Goal: Communication & Community: Participate in discussion

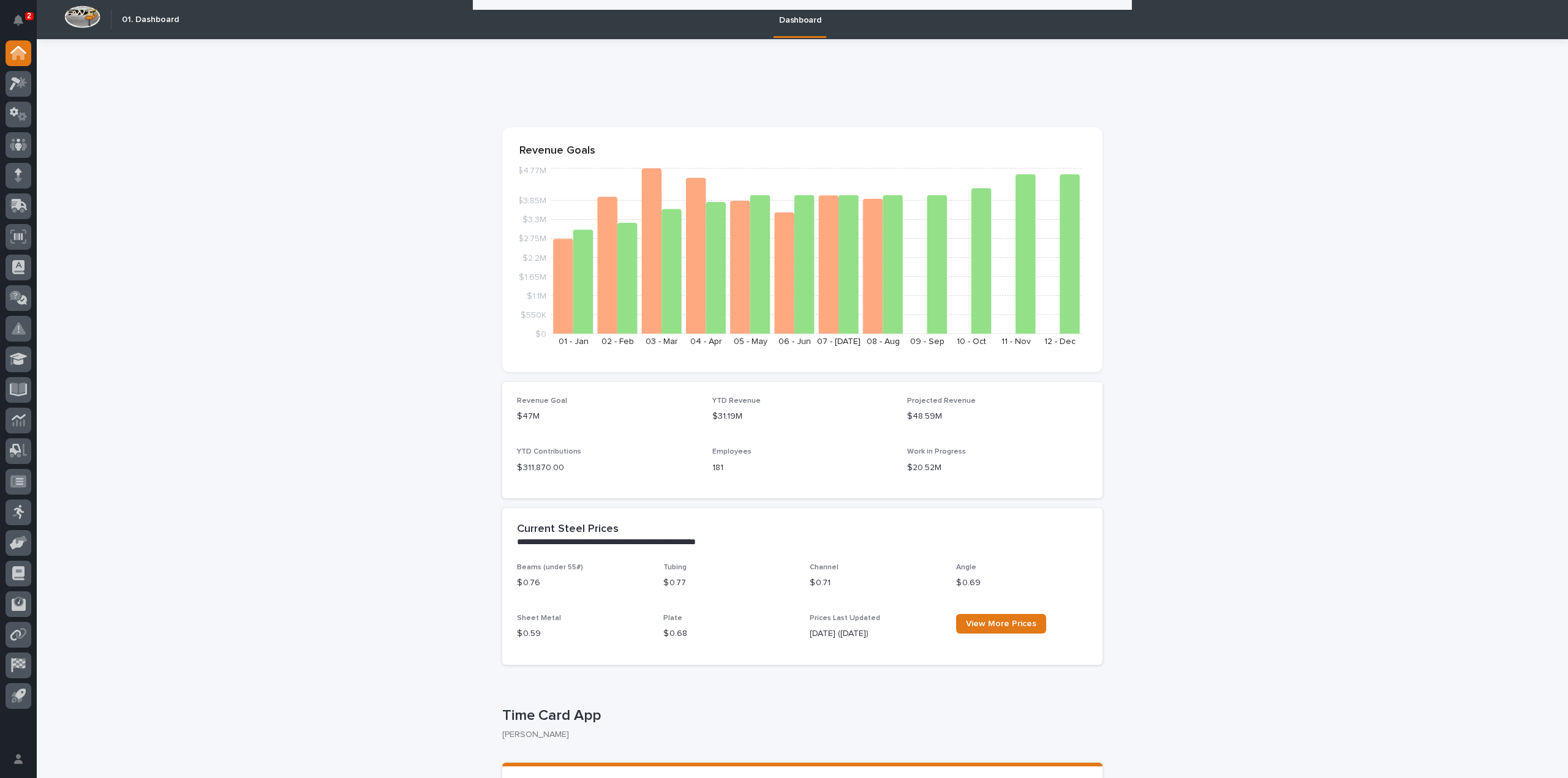
scroll to position [368, 0]
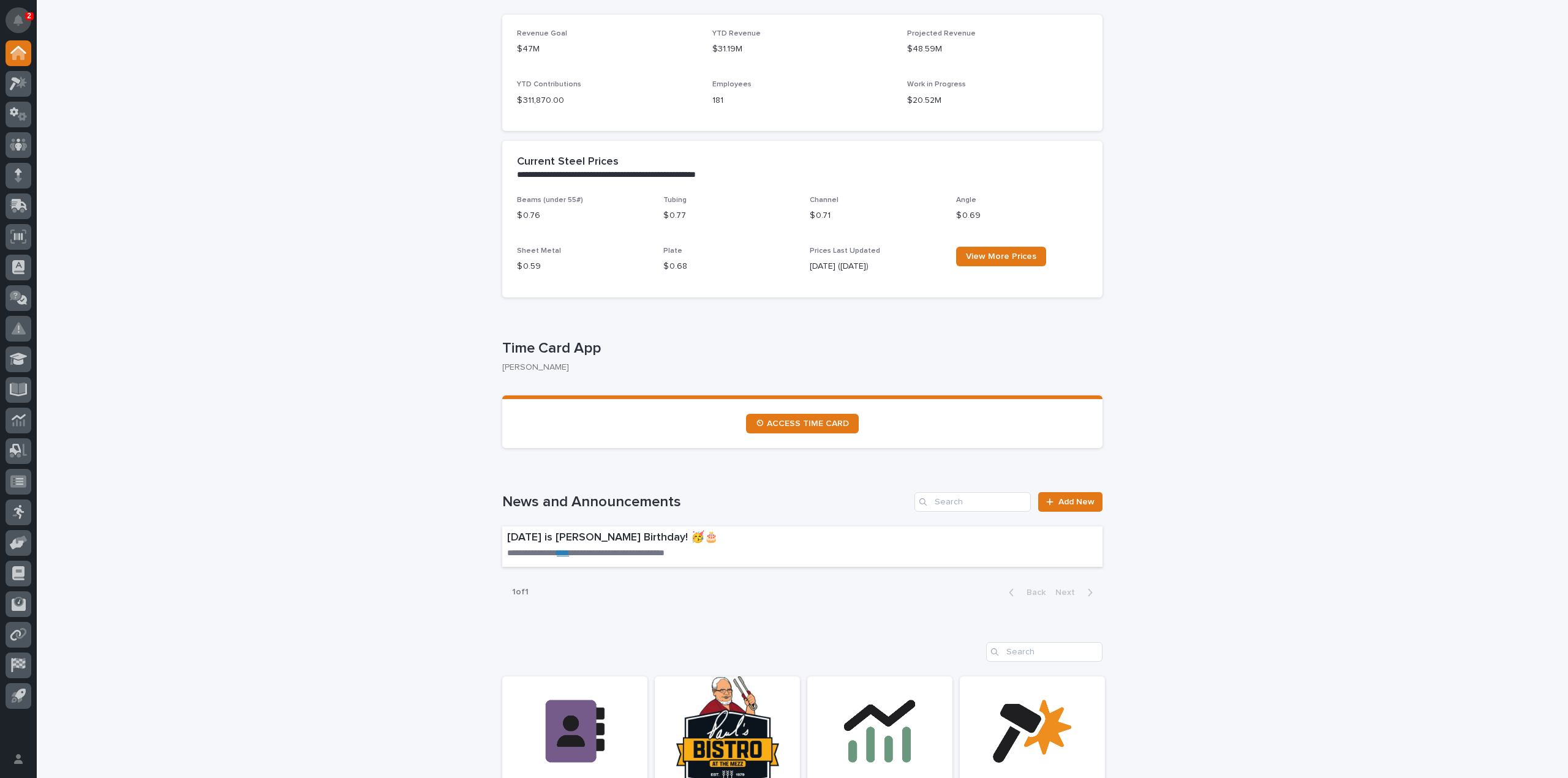
click at [20, 10] on button "Notifications" at bounding box center [17, 19] width 25 height 25
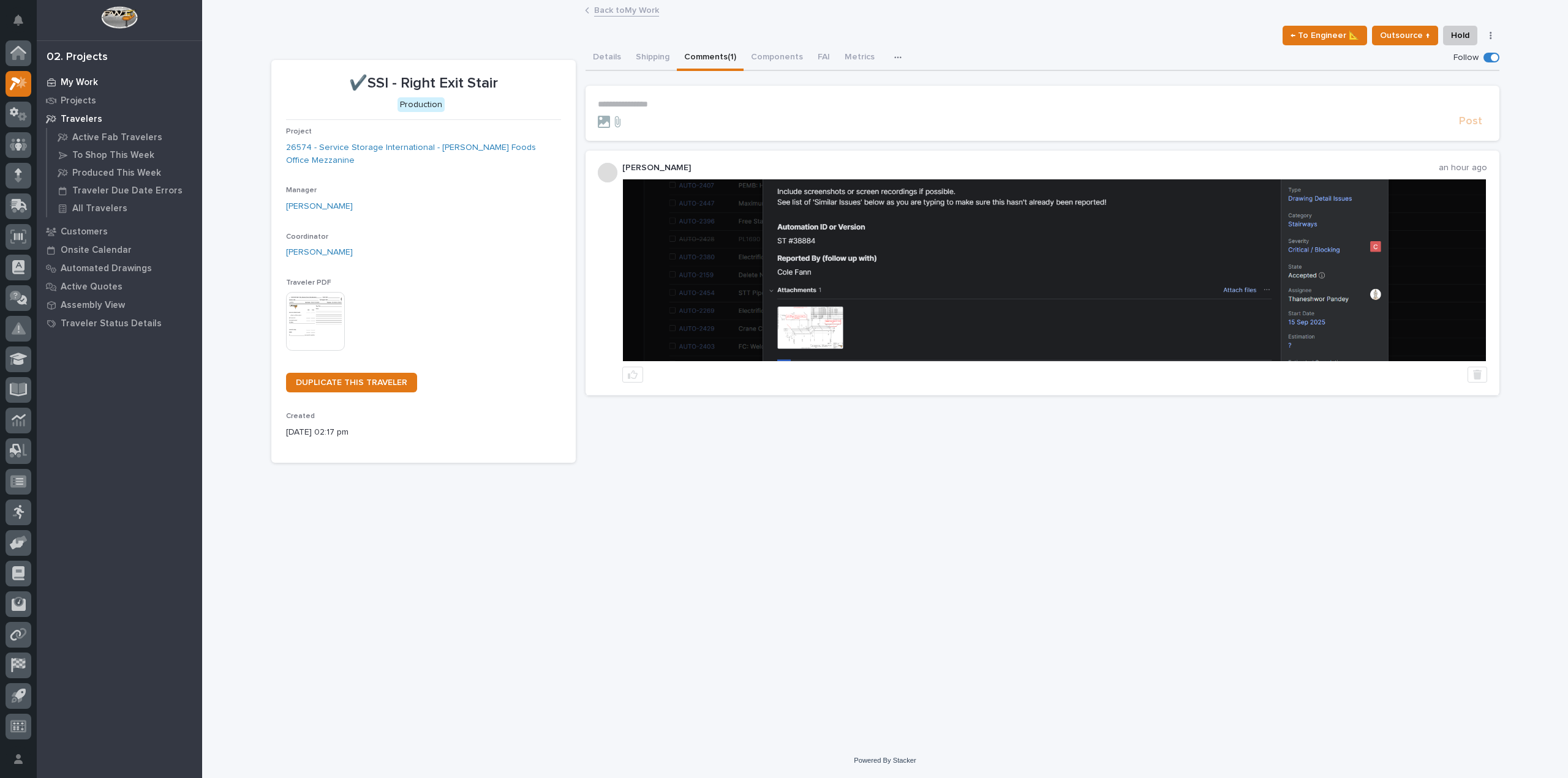
click at [89, 76] on div "My Work" at bounding box center [120, 82] width 159 height 17
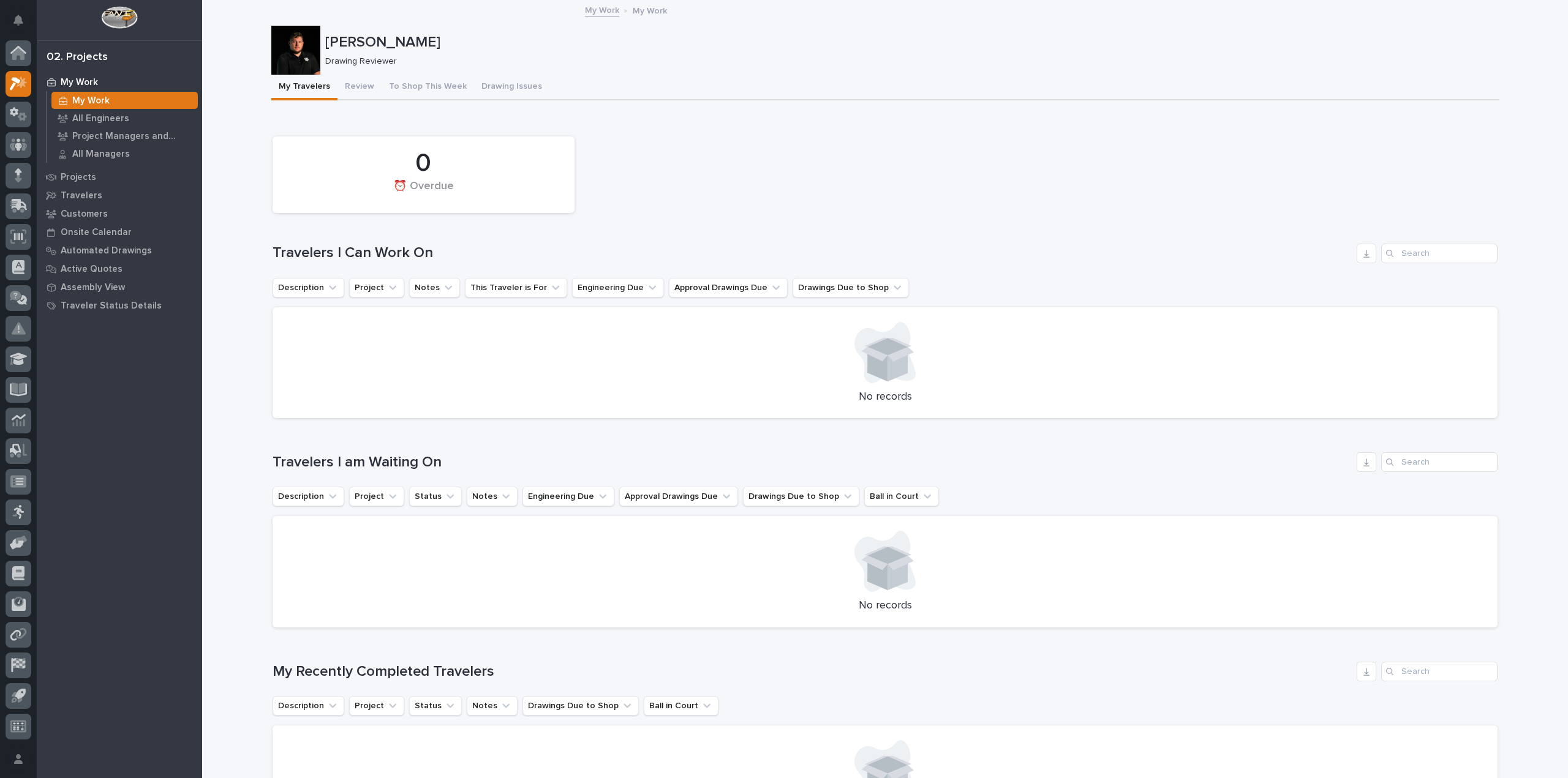
drag, startPoint x: 297, startPoint y: 54, endPoint x: 278, endPoint y: 38, distance: 24.8
click at [278, 38] on div at bounding box center [296, 50] width 49 height 49
click at [295, 51] on div at bounding box center [296, 50] width 49 height 49
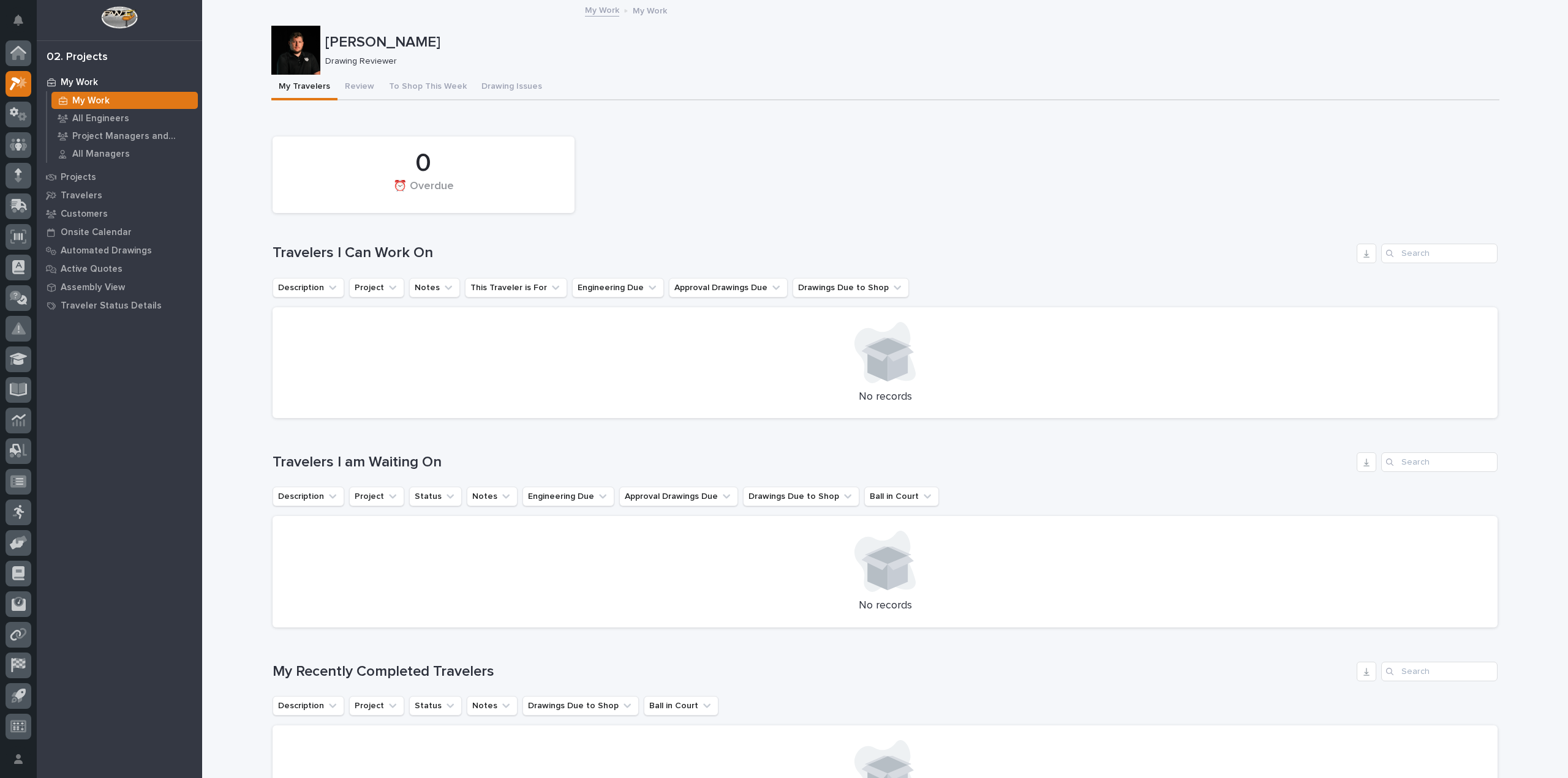
click at [297, 51] on div at bounding box center [296, 50] width 49 height 49
drag, startPoint x: 280, startPoint y: 38, endPoint x: 693, endPoint y: 161, distance: 430.9
click at [693, 161] on div "0 ⏰ Overdue" at bounding box center [884, 175] width 1237 height 89
click at [303, 36] on div at bounding box center [296, 50] width 49 height 49
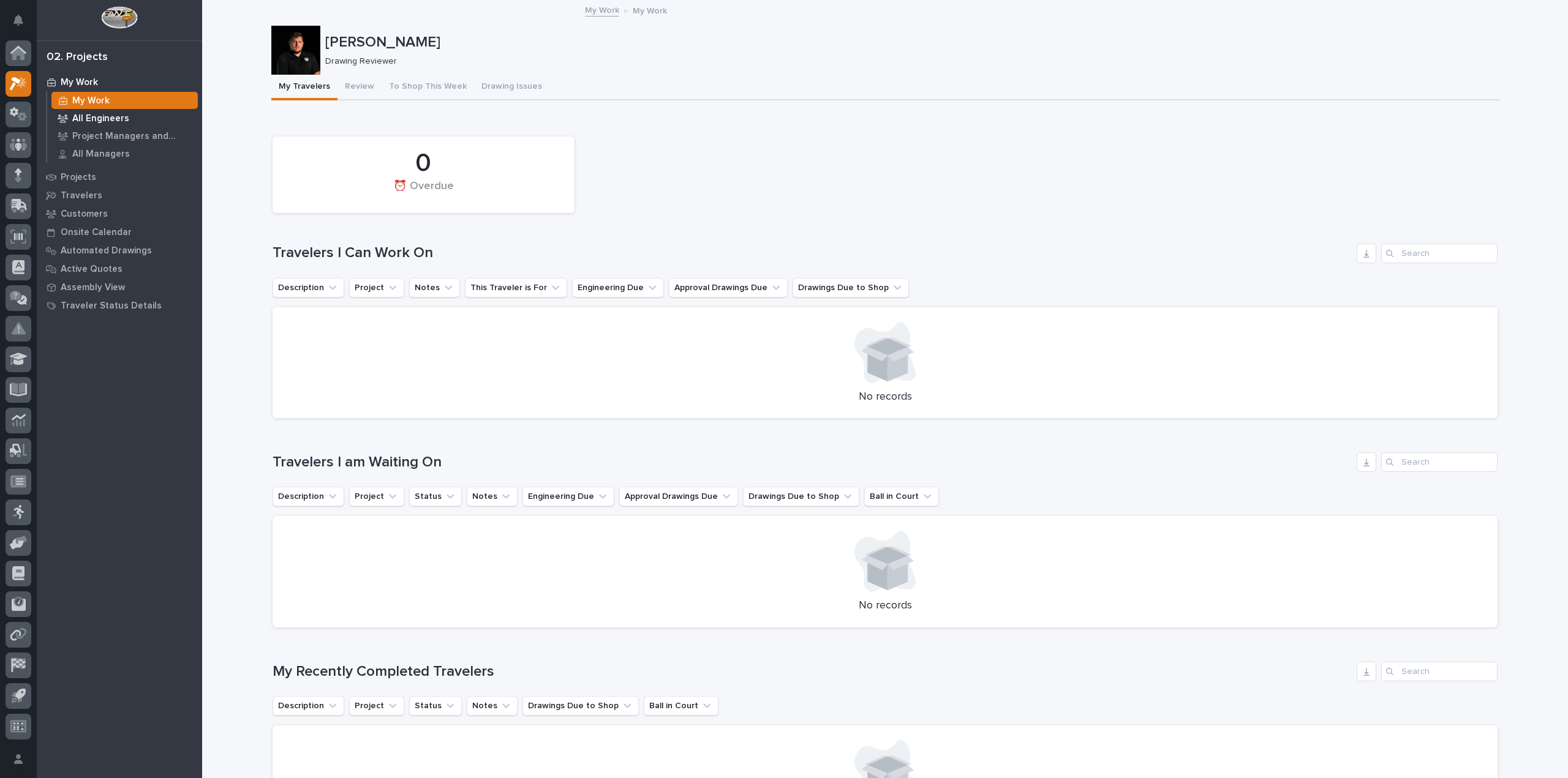
click at [121, 117] on p "All Engineers" at bounding box center [100, 119] width 57 height 11
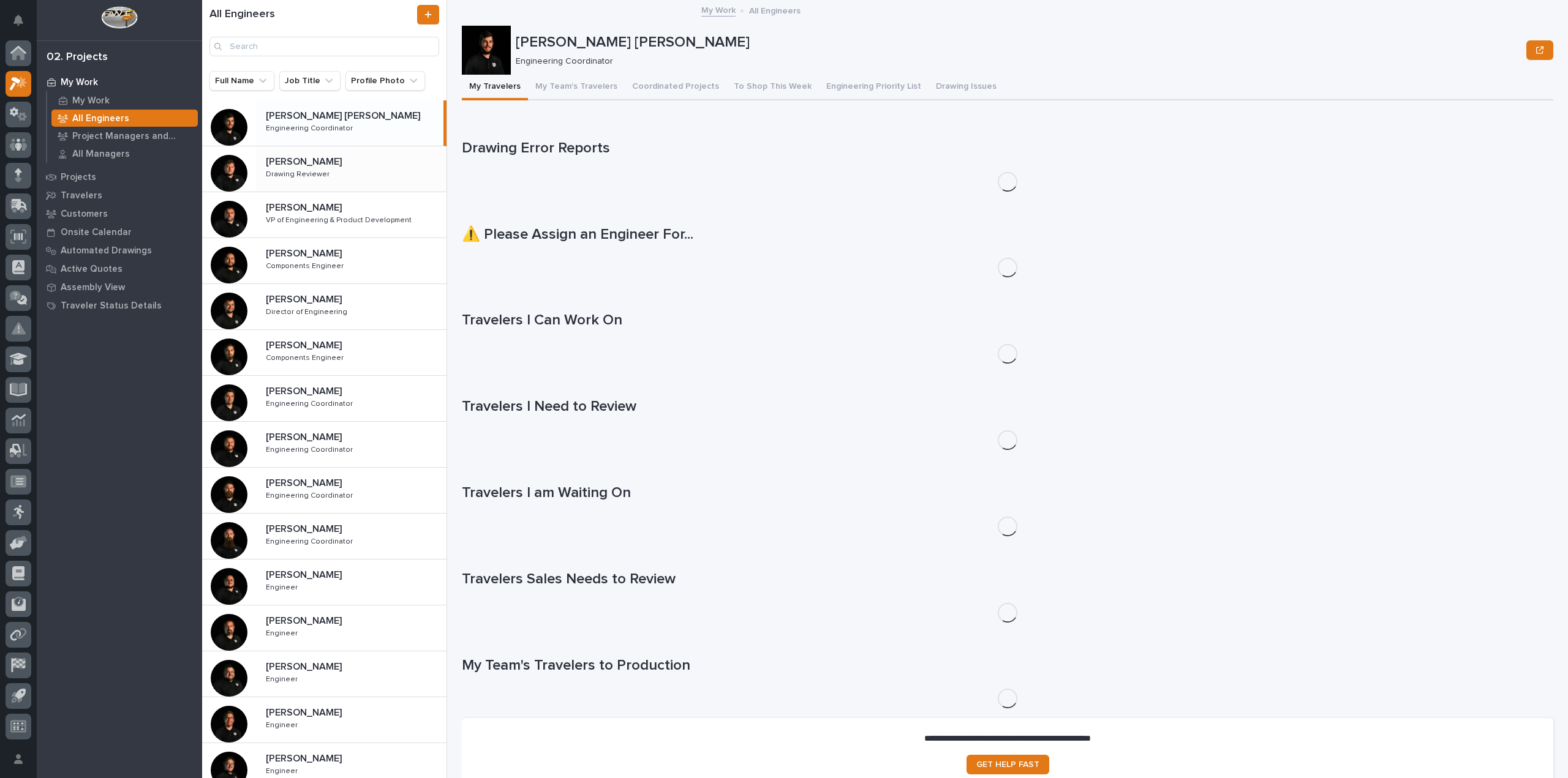
click at [230, 163] on div at bounding box center [229, 173] width 37 height 37
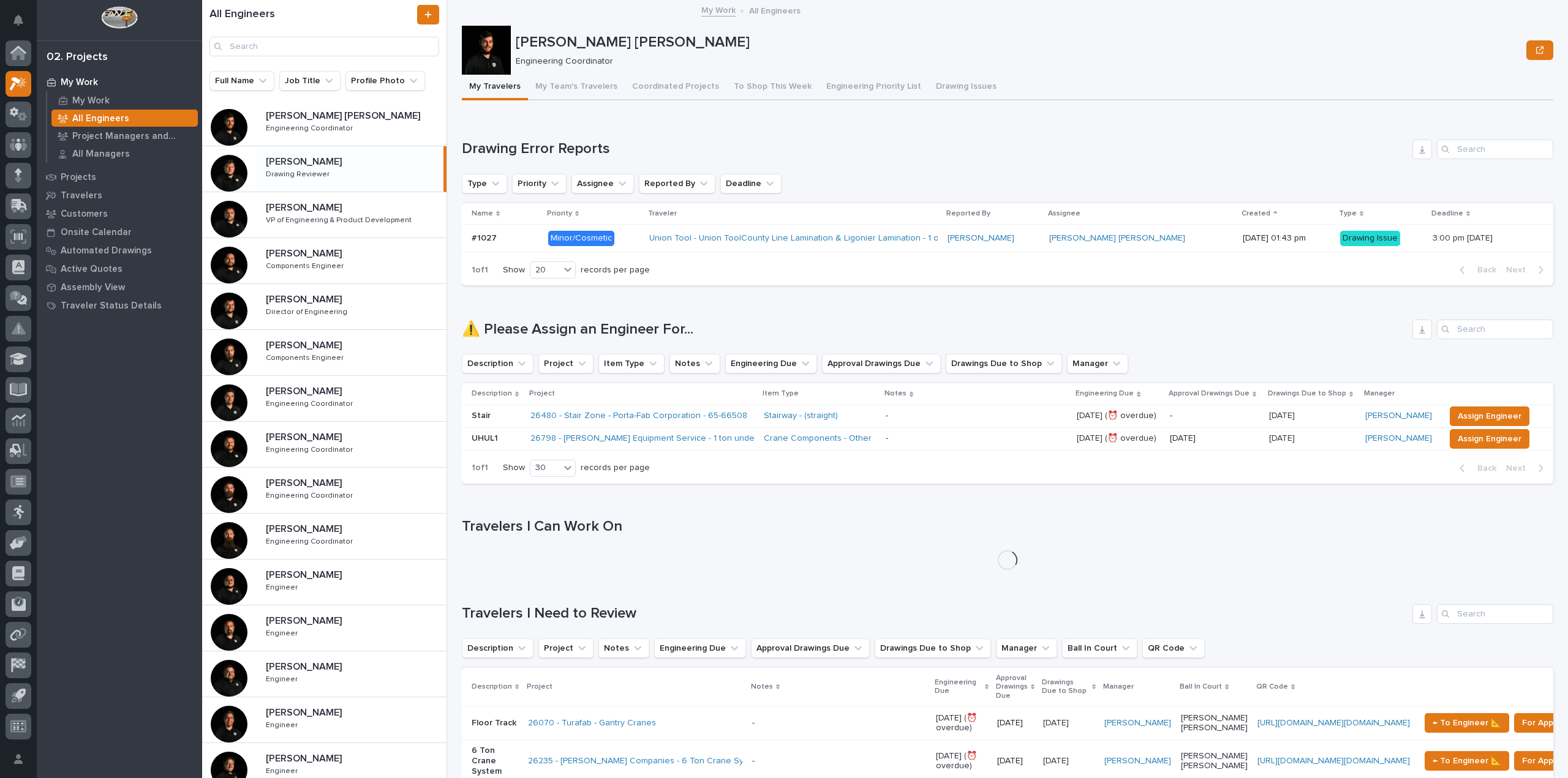
click at [292, 166] on p "[PERSON_NAME]" at bounding box center [305, 161] width 79 height 14
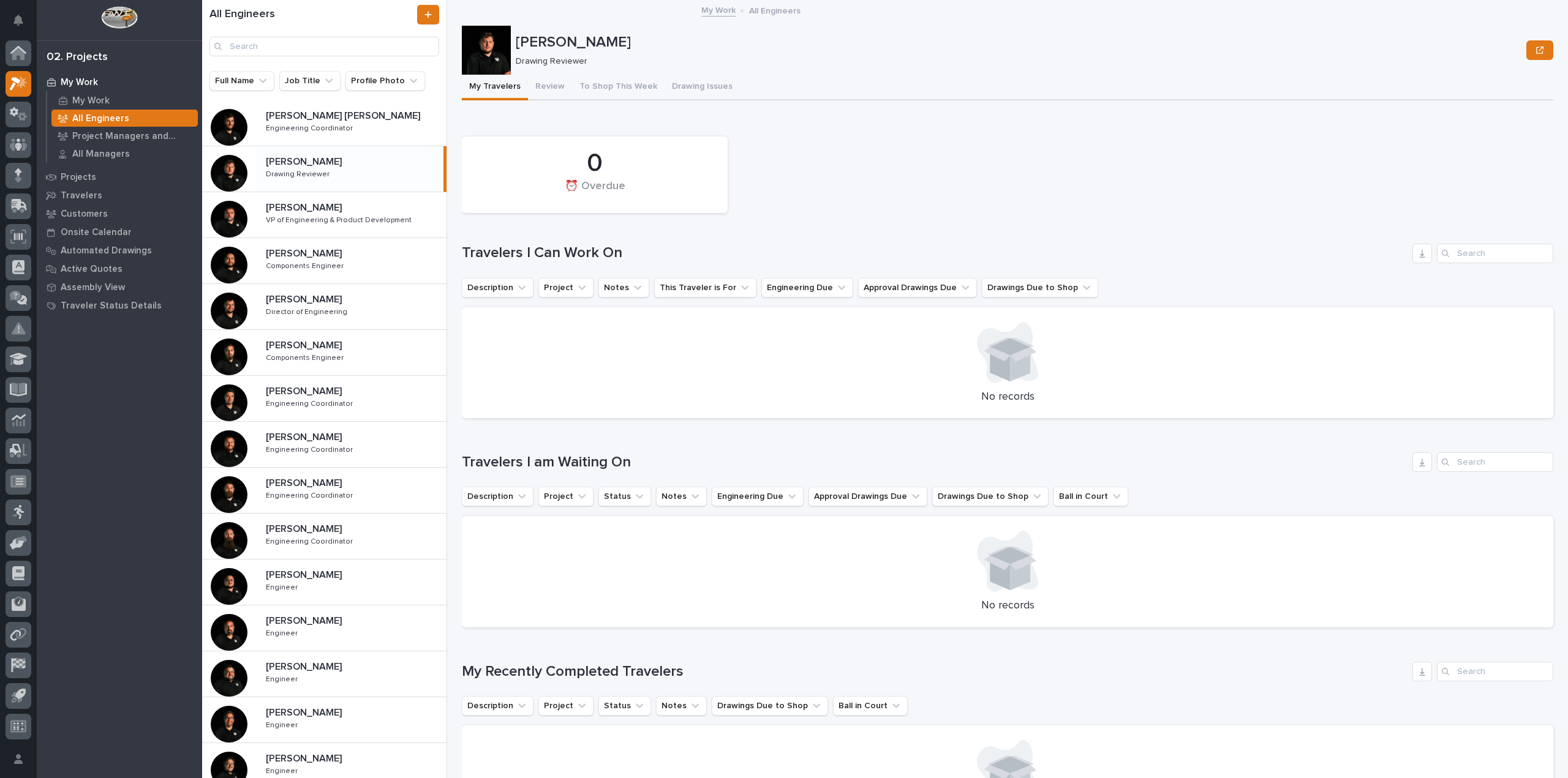
click at [497, 48] on div at bounding box center [486, 50] width 49 height 49
click at [17, 155] on div at bounding box center [17, 144] width 25 height 25
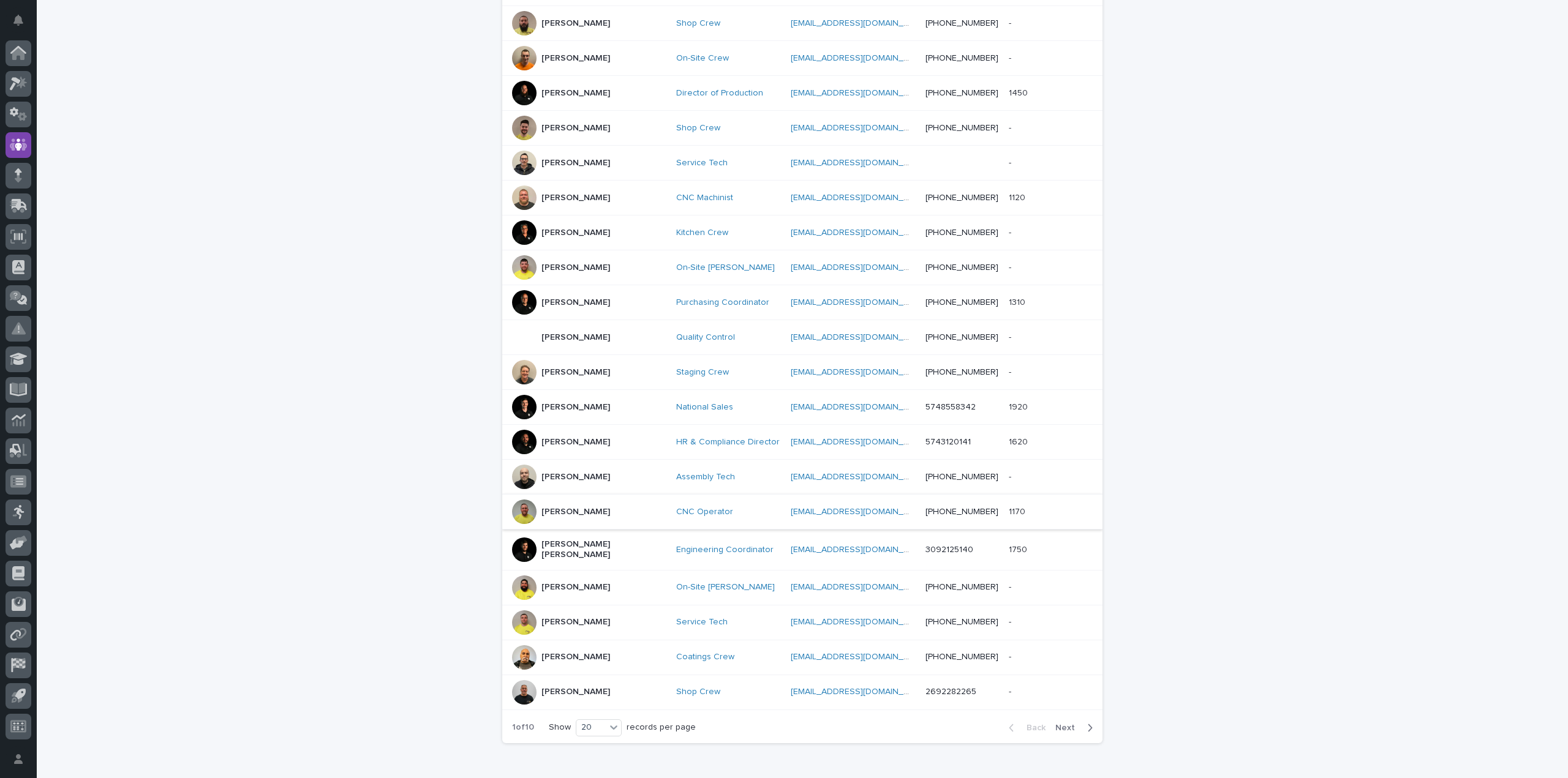
scroll to position [341, 0]
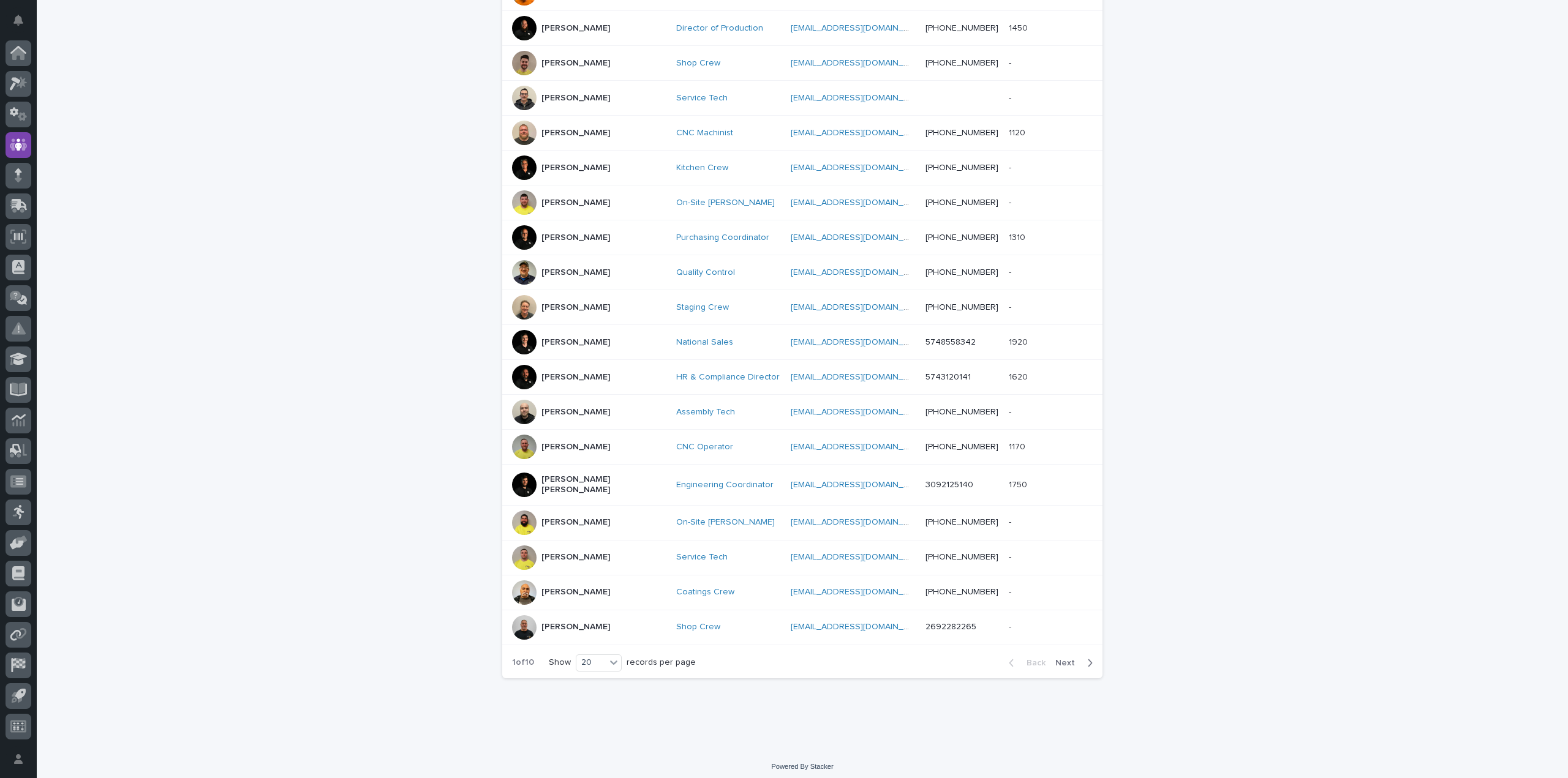
click at [1089, 658] on button "Next" at bounding box center [1076, 663] width 52 height 11
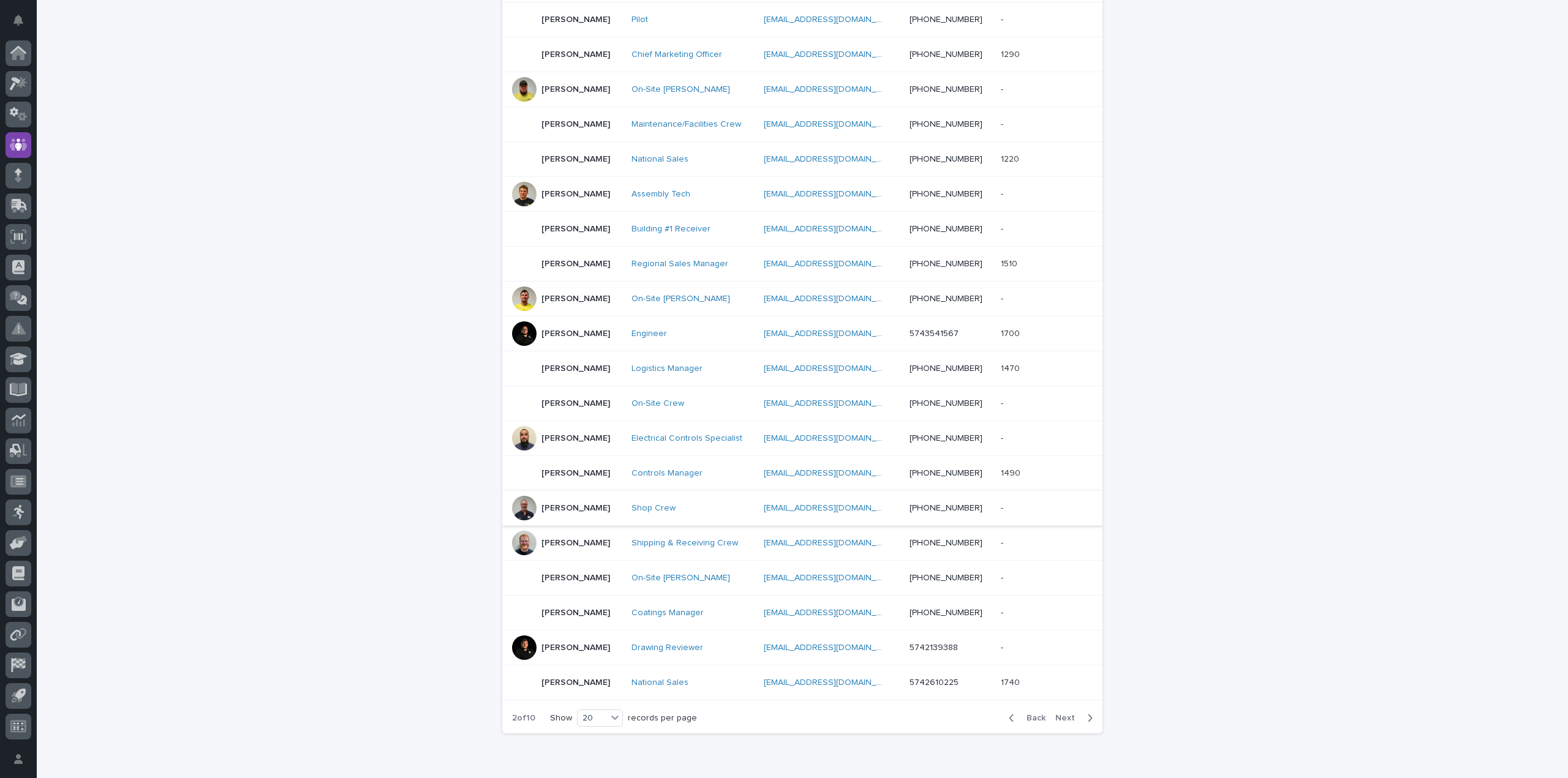
scroll to position [341, 0]
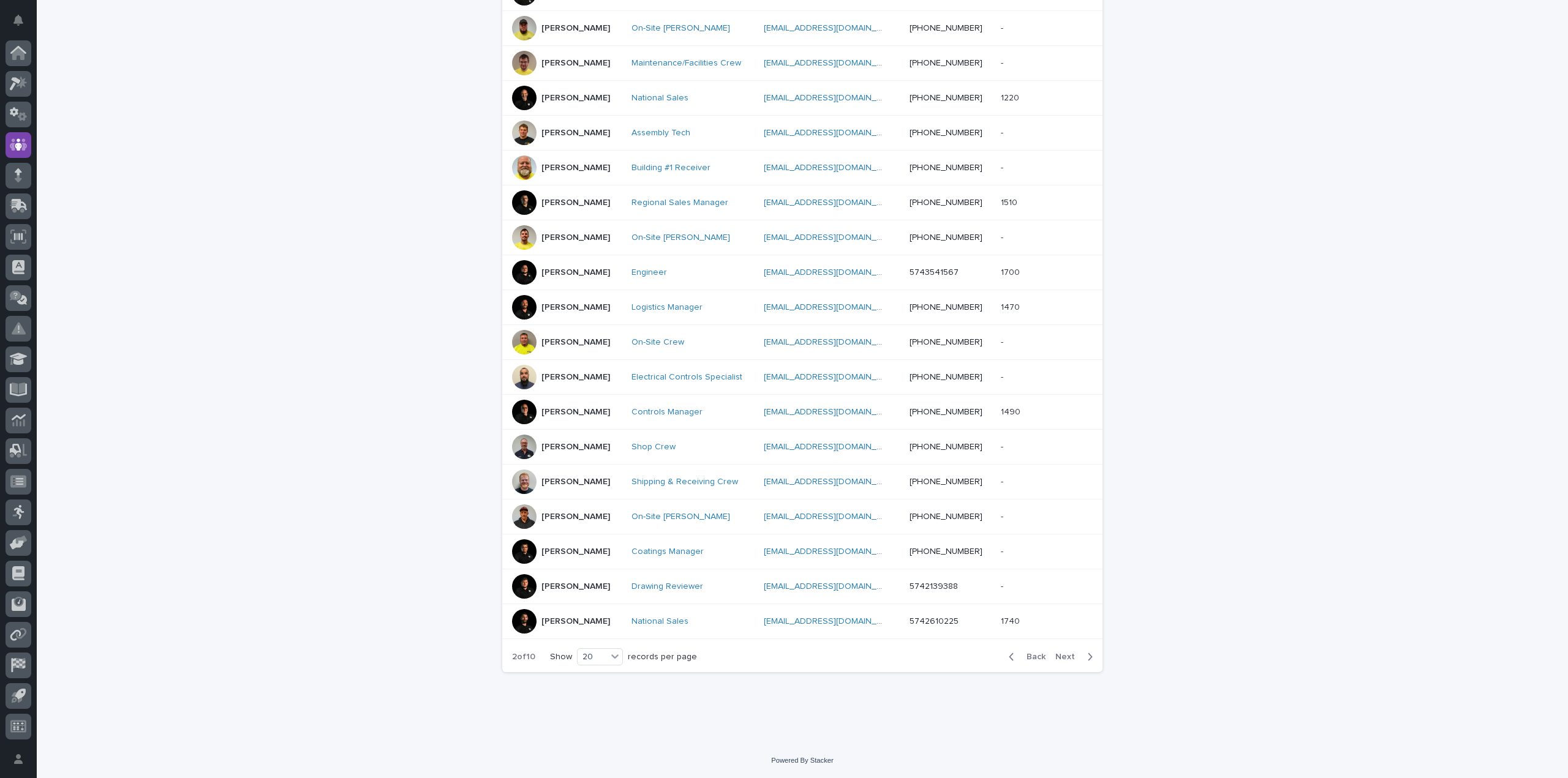
click at [575, 580] on div "[PERSON_NAME]" at bounding box center [575, 585] width 69 height 13
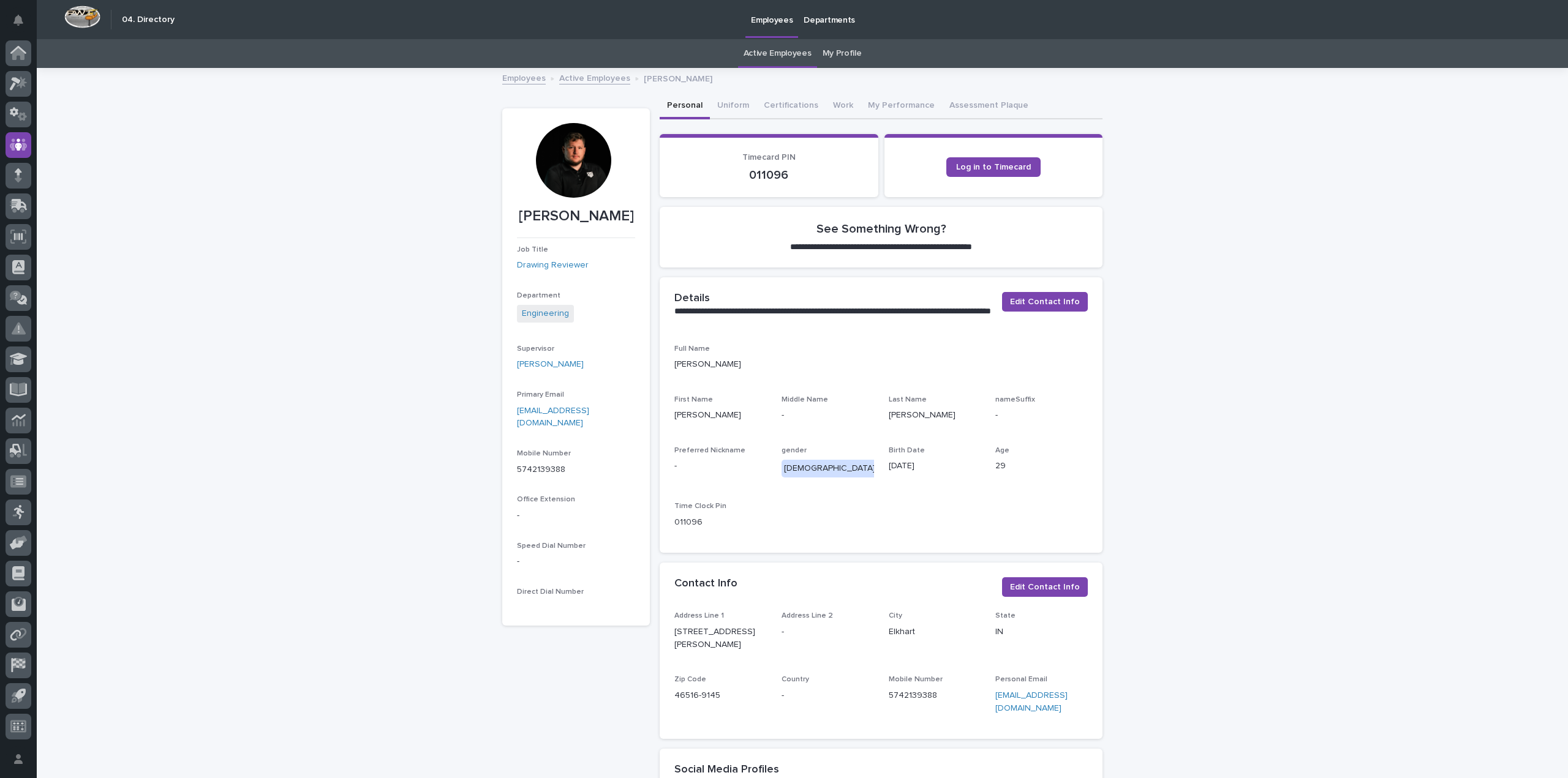
click at [565, 153] on div at bounding box center [574, 161] width 75 height 75
click at [568, 165] on div at bounding box center [574, 161] width 75 height 75
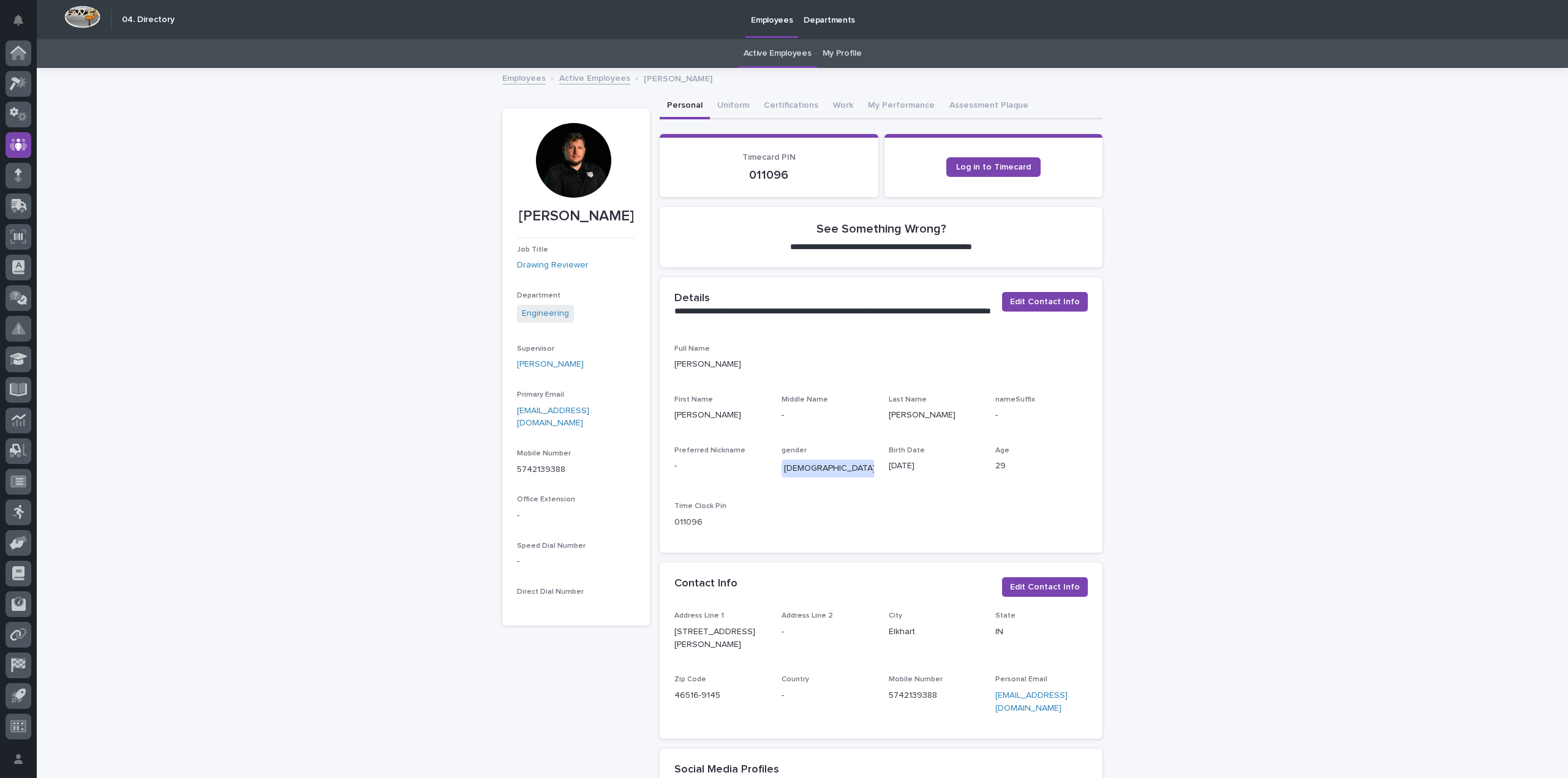
click at [568, 165] on div at bounding box center [574, 161] width 75 height 75
click at [731, 112] on button "Uniform" at bounding box center [732, 106] width 46 height 25
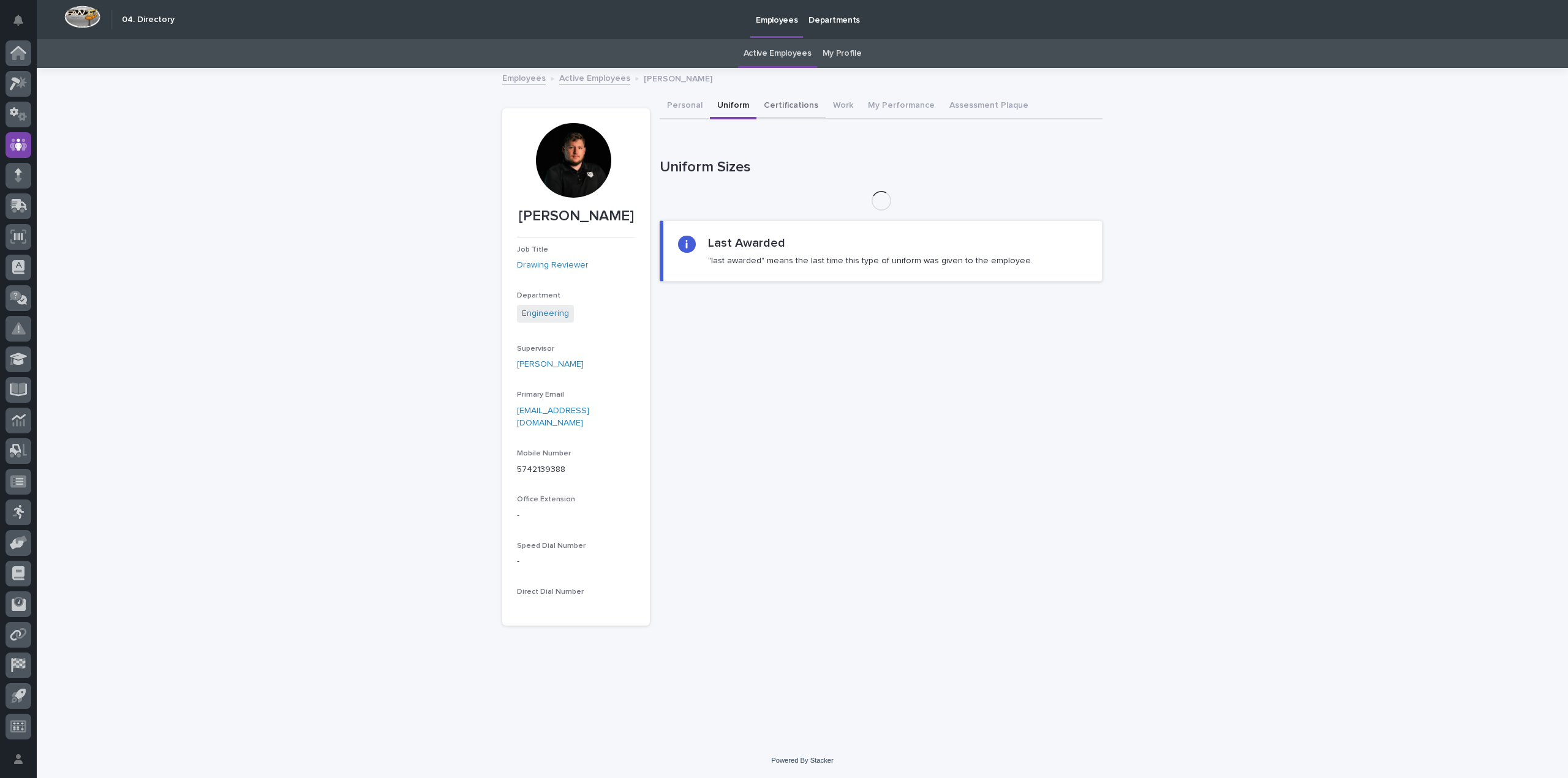
click at [772, 104] on button "Certifications" at bounding box center [790, 106] width 69 height 25
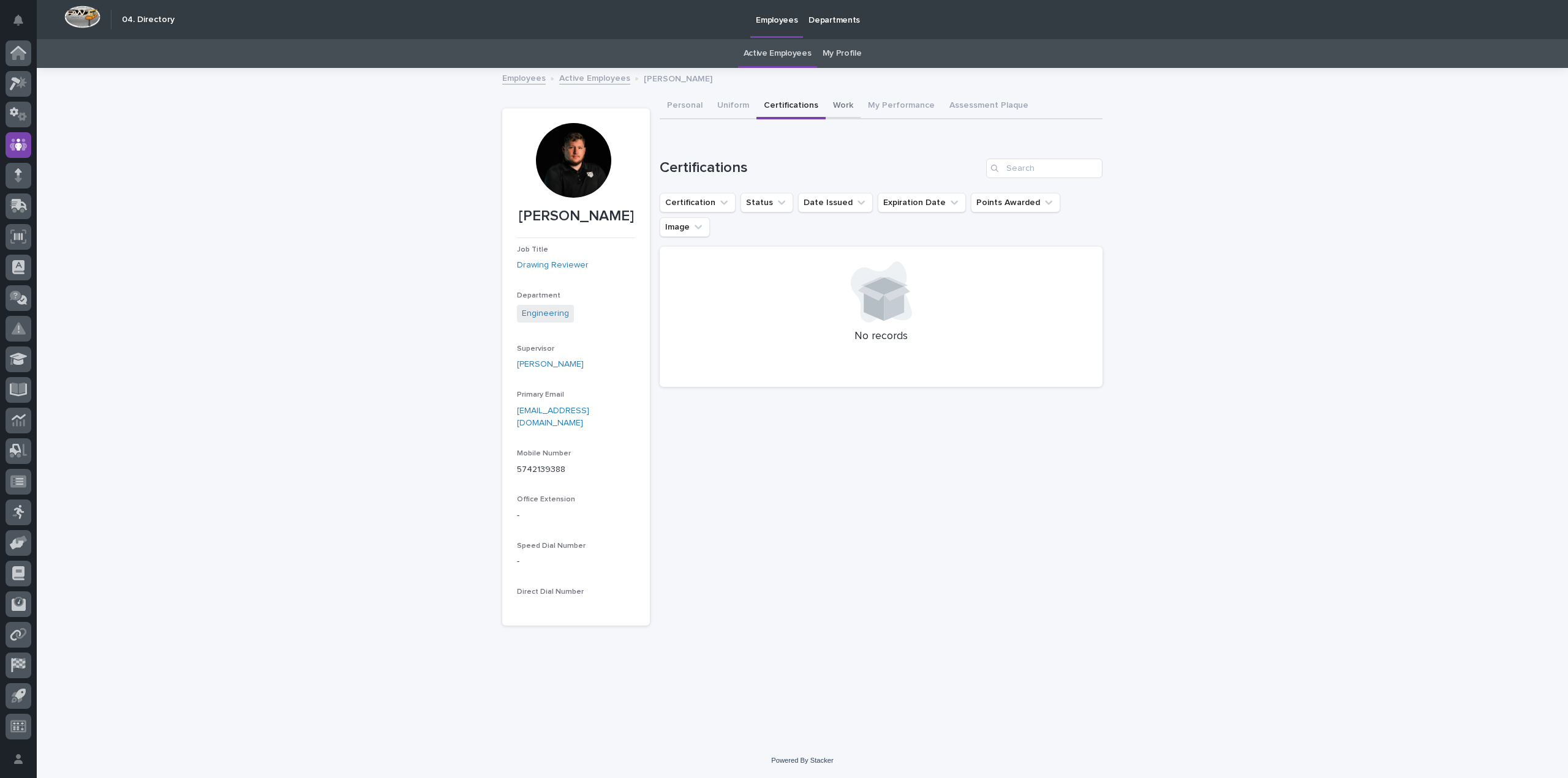
click at [829, 104] on button "Work" at bounding box center [842, 106] width 35 height 25
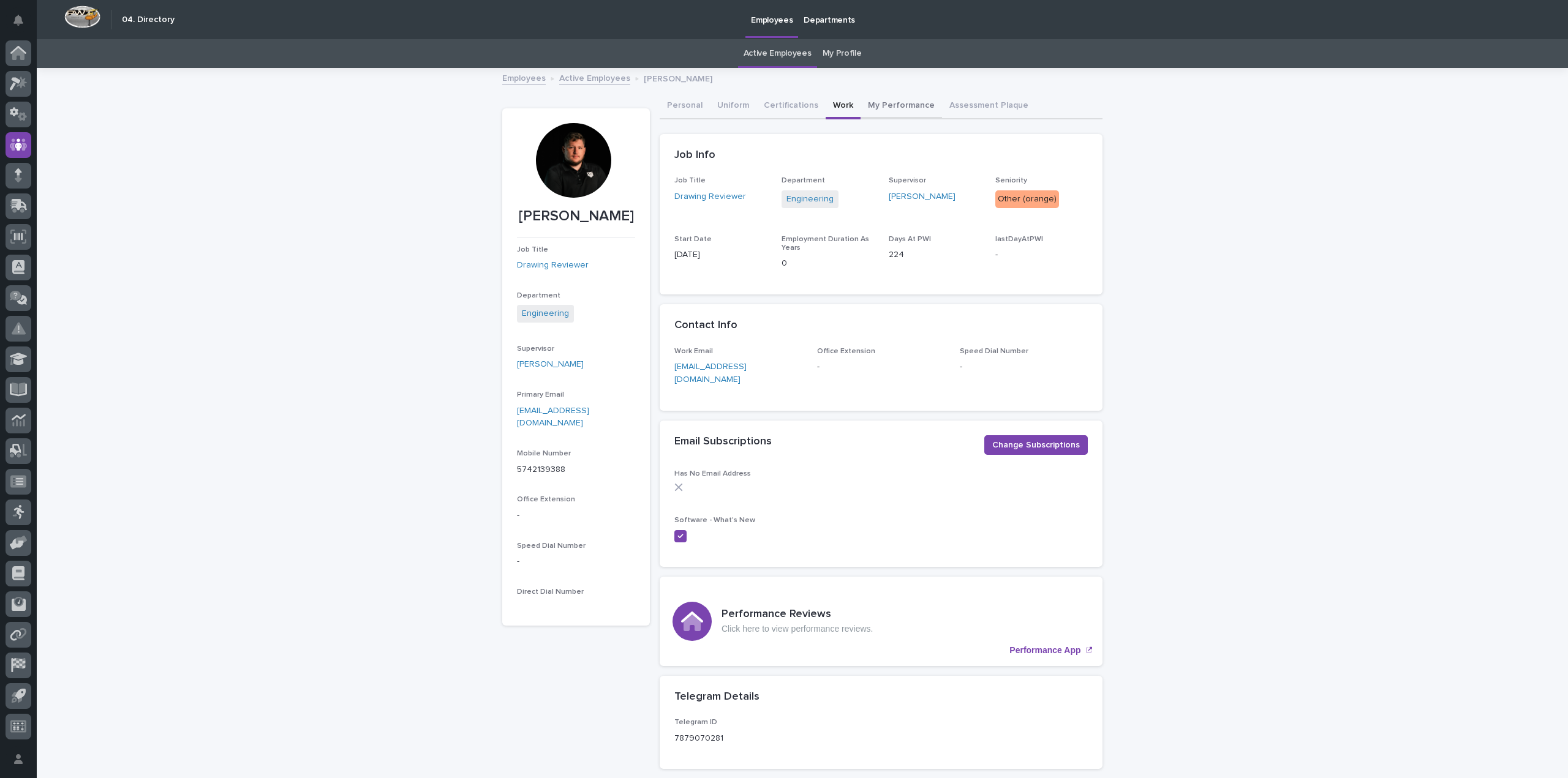
click at [864, 104] on button "My Performance" at bounding box center [900, 106] width 81 height 25
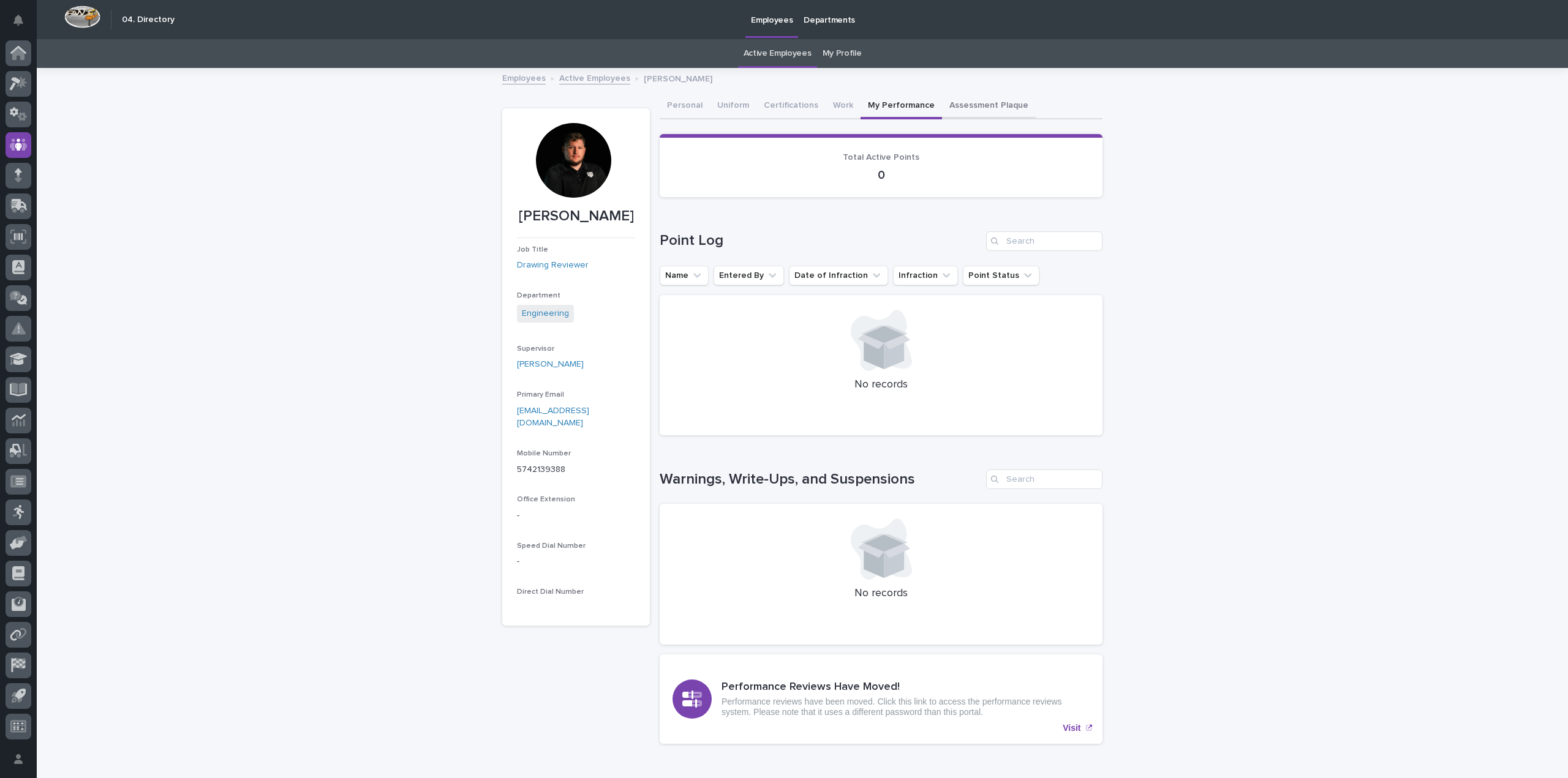
click at [948, 105] on button "Assessment Plaque" at bounding box center [988, 106] width 93 height 25
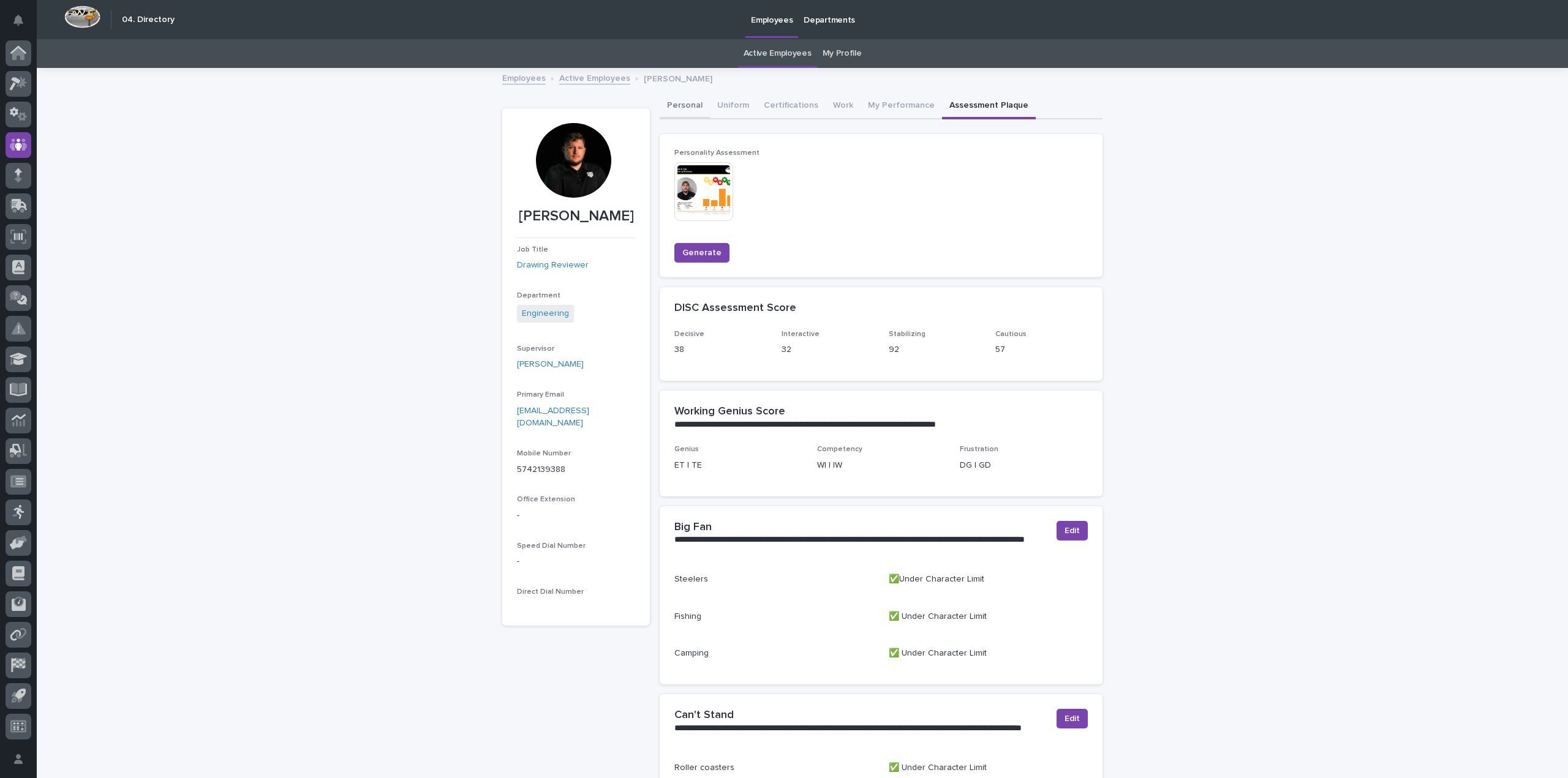
click at [684, 107] on button "Personal" at bounding box center [684, 106] width 51 height 25
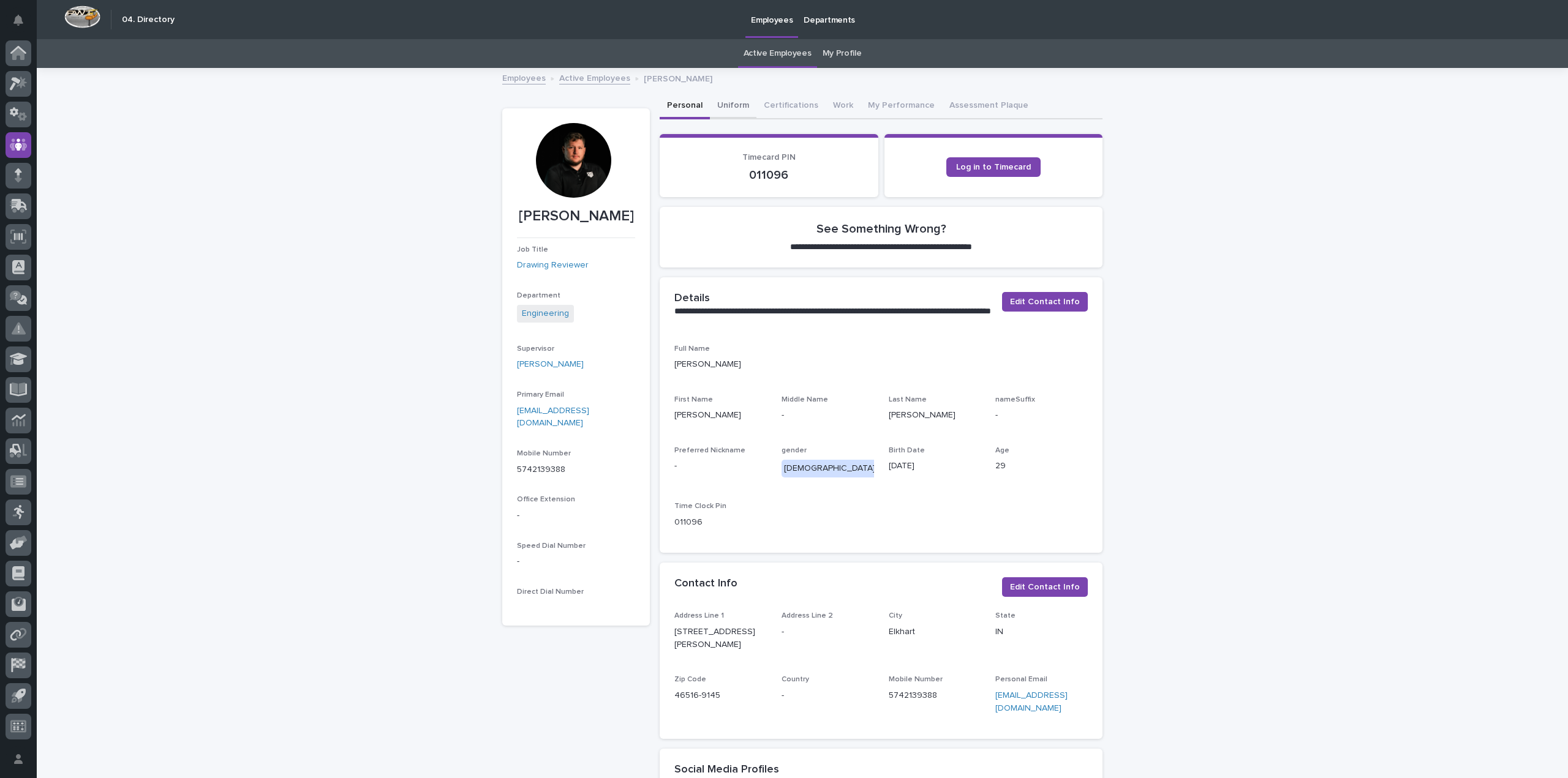
click at [711, 107] on button "Uniform" at bounding box center [732, 106] width 46 height 25
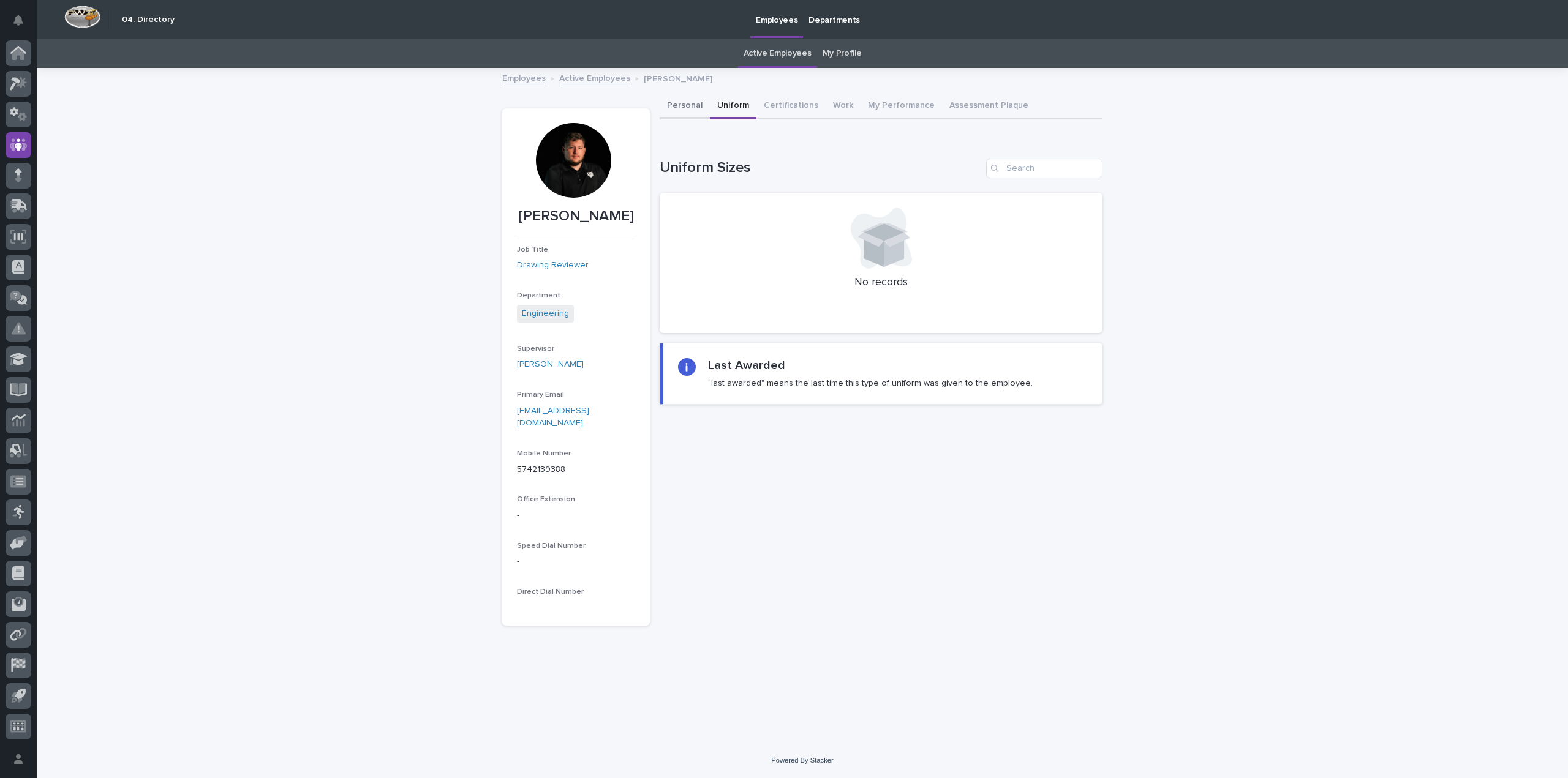
click at [698, 107] on button "Personal" at bounding box center [684, 106] width 51 height 25
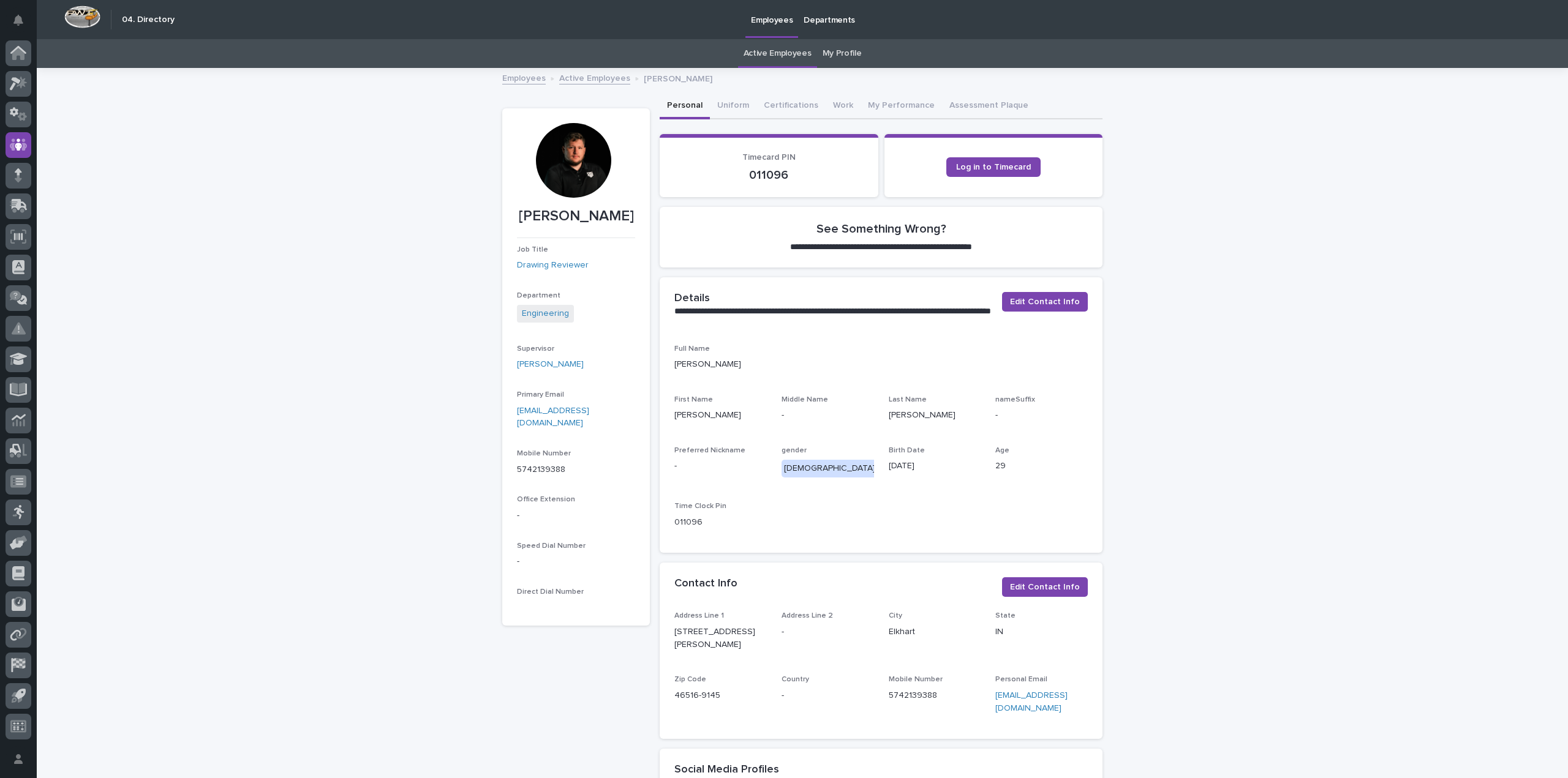
click at [573, 141] on div at bounding box center [574, 161] width 75 height 75
click at [20, 79] on icon at bounding box center [18, 84] width 17 height 14
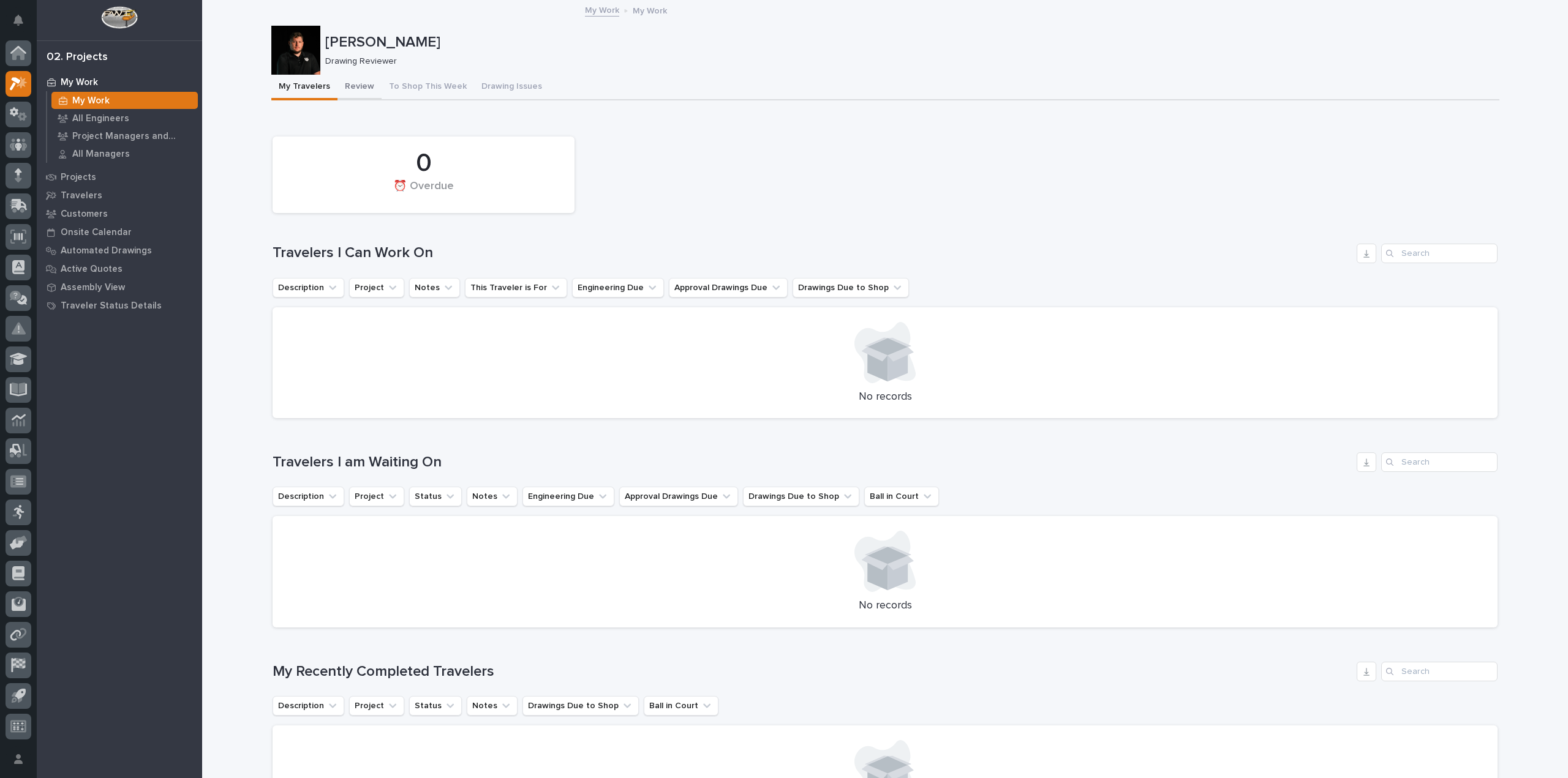
click at [349, 89] on button "Review" at bounding box center [359, 87] width 44 height 25
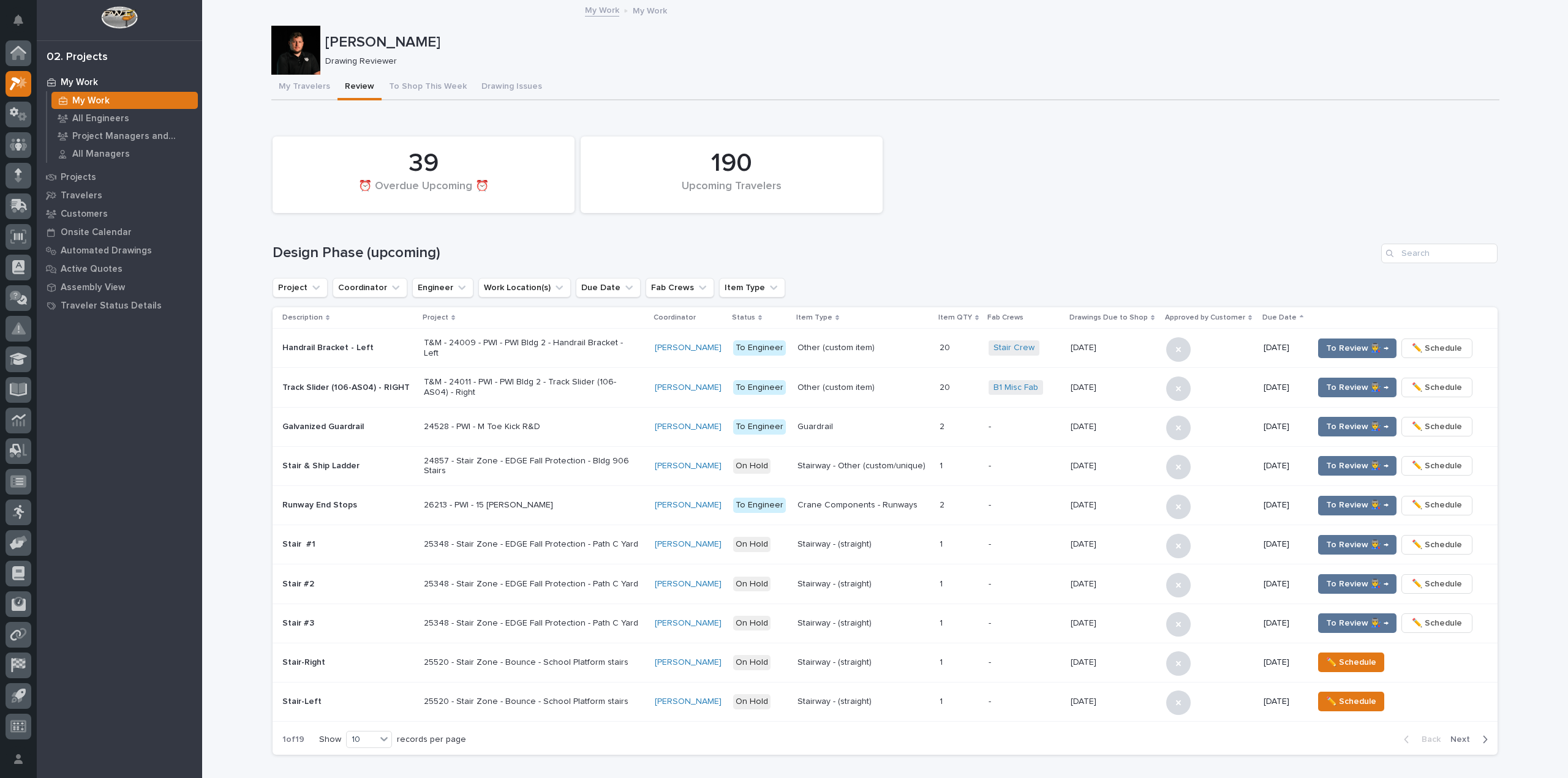
drag, startPoint x: 294, startPoint y: 60, endPoint x: 500, endPoint y: 30, distance: 208.2
click at [499, 29] on div "Cole Fann Drawing Reviewer" at bounding box center [885, 50] width 1228 height 49
click at [220, 286] on div "**********" at bounding box center [884, 700] width 1365 height 1399
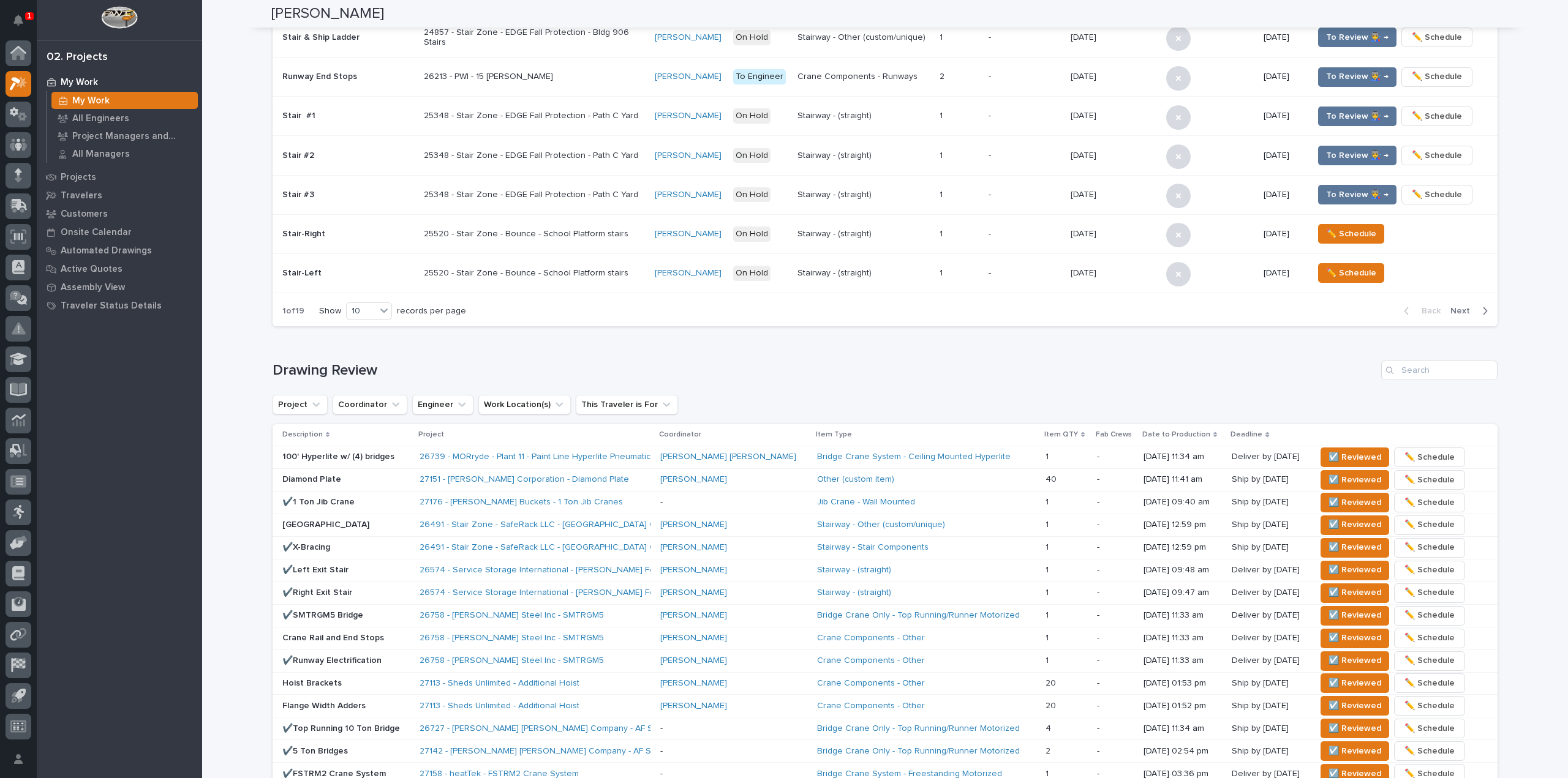
scroll to position [612, 0]
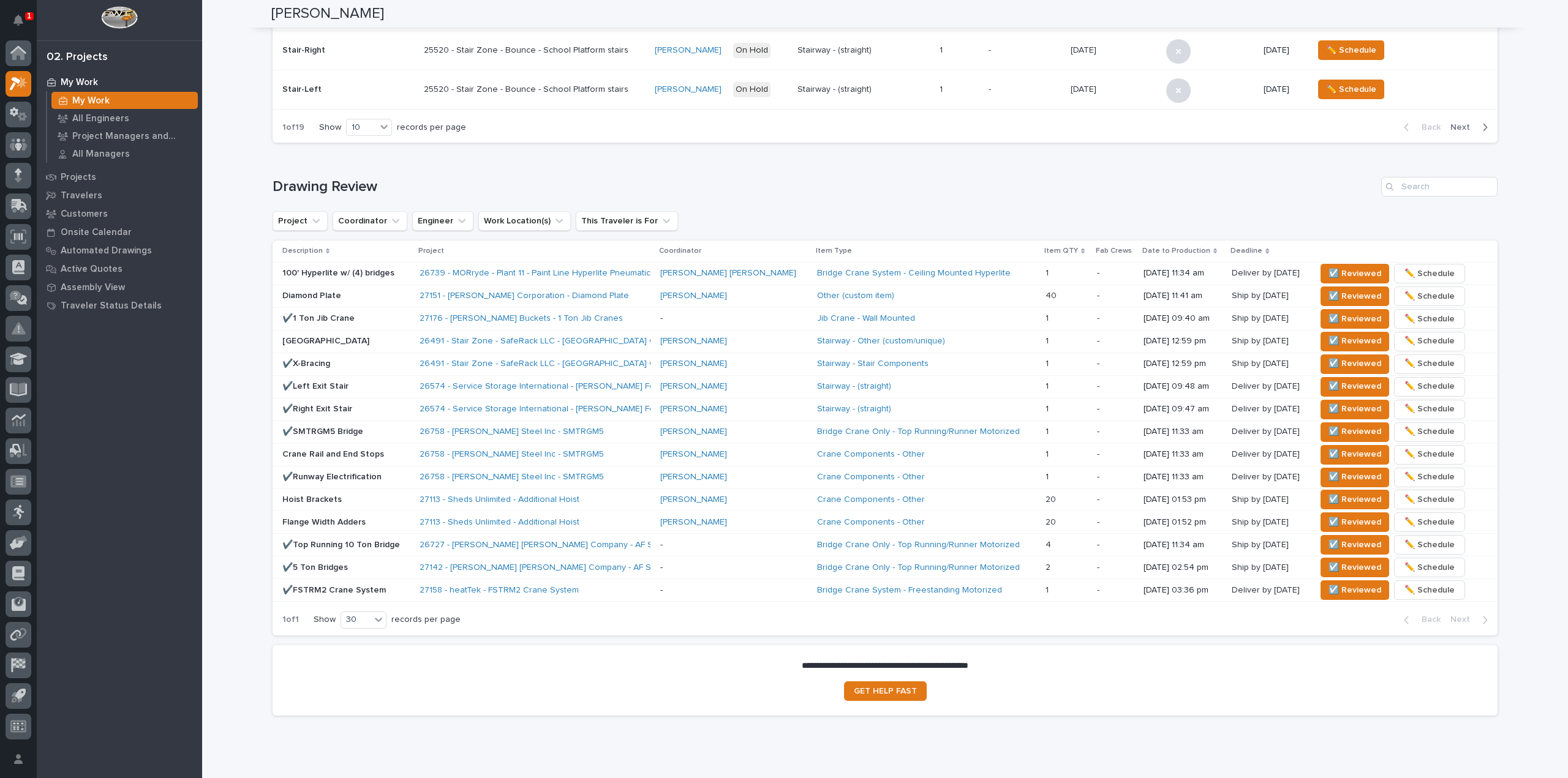
click at [1045, 272] on p at bounding box center [1066, 273] width 42 height 10
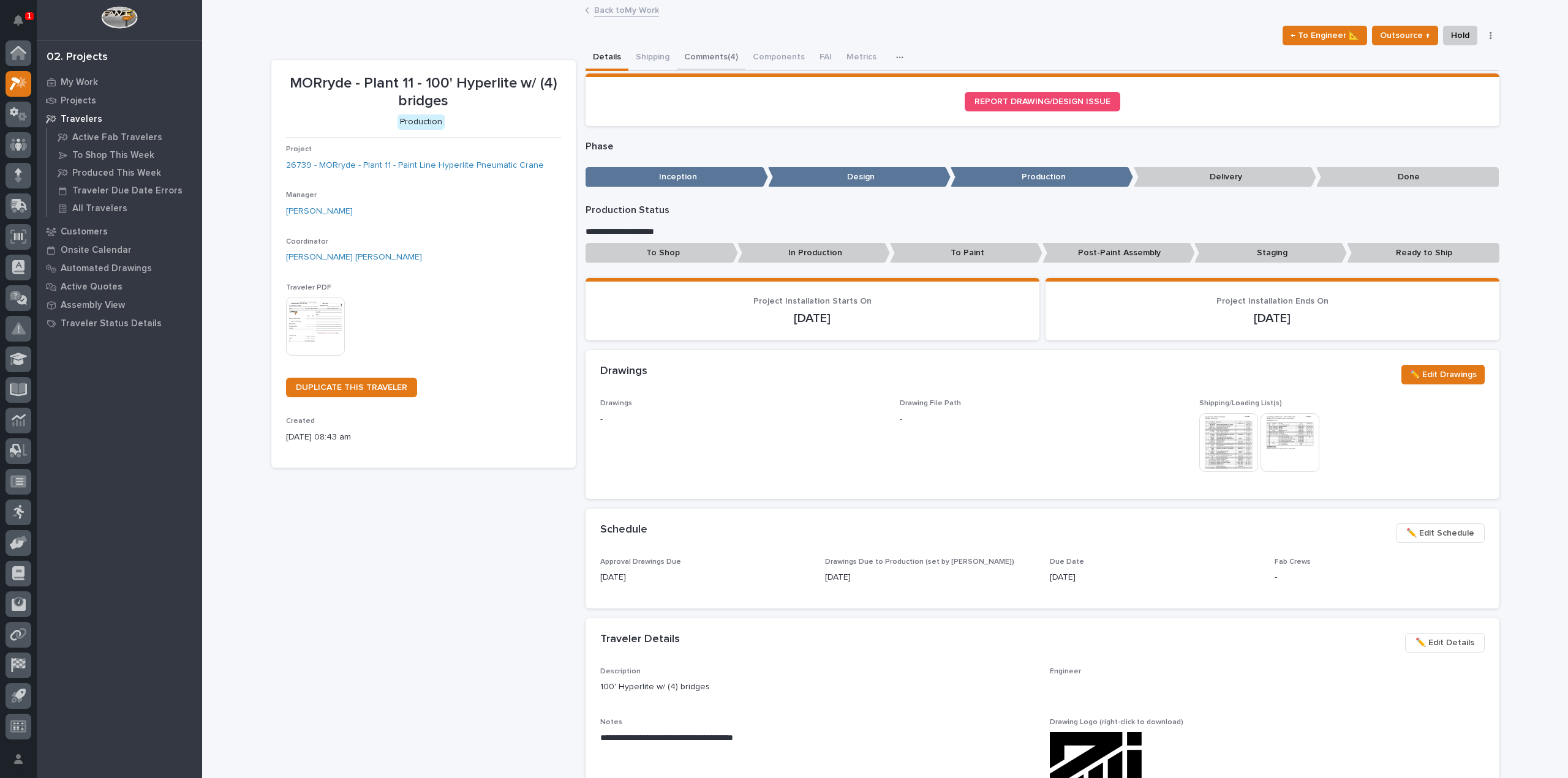
click at [709, 54] on button "Comments (4)" at bounding box center [711, 58] width 69 height 25
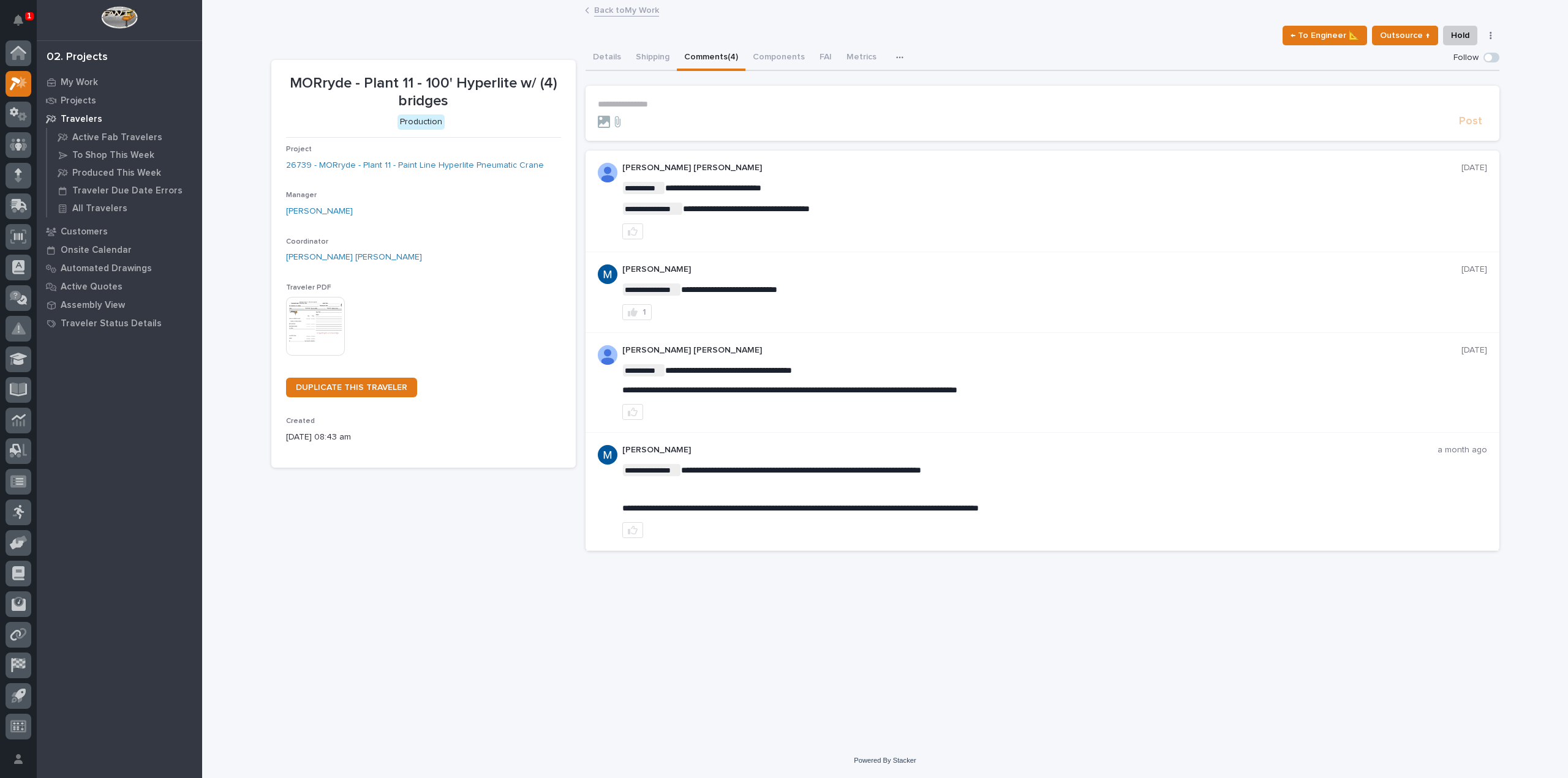
click at [634, 100] on p "**********" at bounding box center [1042, 105] width 889 height 10
click at [624, 101] on p "**********" at bounding box center [1042, 105] width 889 height 10
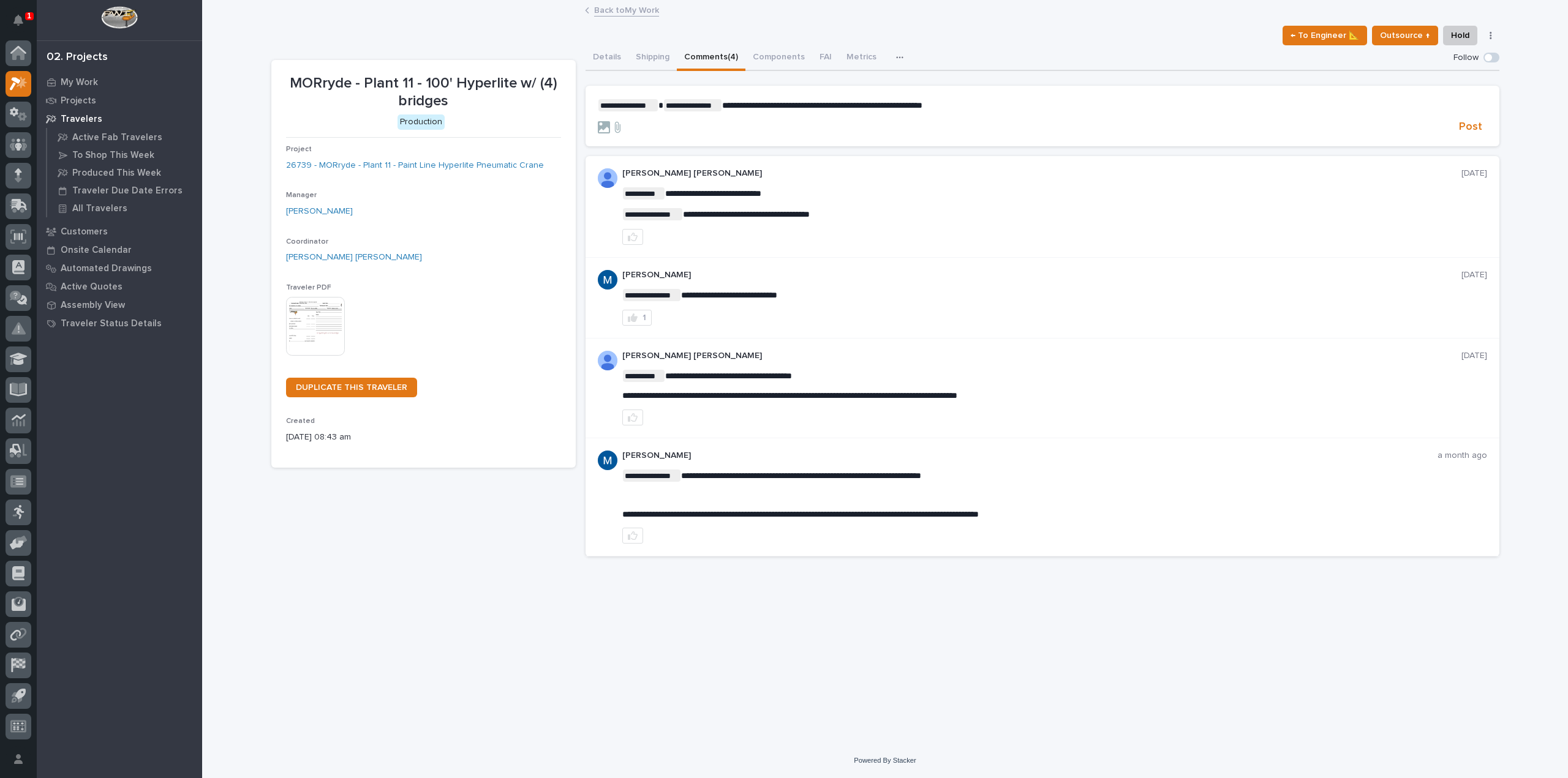
click at [724, 104] on span "**********" at bounding box center [822, 106] width 200 height 9
drag, startPoint x: 723, startPoint y: 105, endPoint x: 781, endPoint y: 104, distance: 58.0
click at [781, 104] on span "**********" at bounding box center [836, 106] width 228 height 9
copy span "**********"
click at [949, 106] on span "**********" at bounding box center [836, 106] width 228 height 9
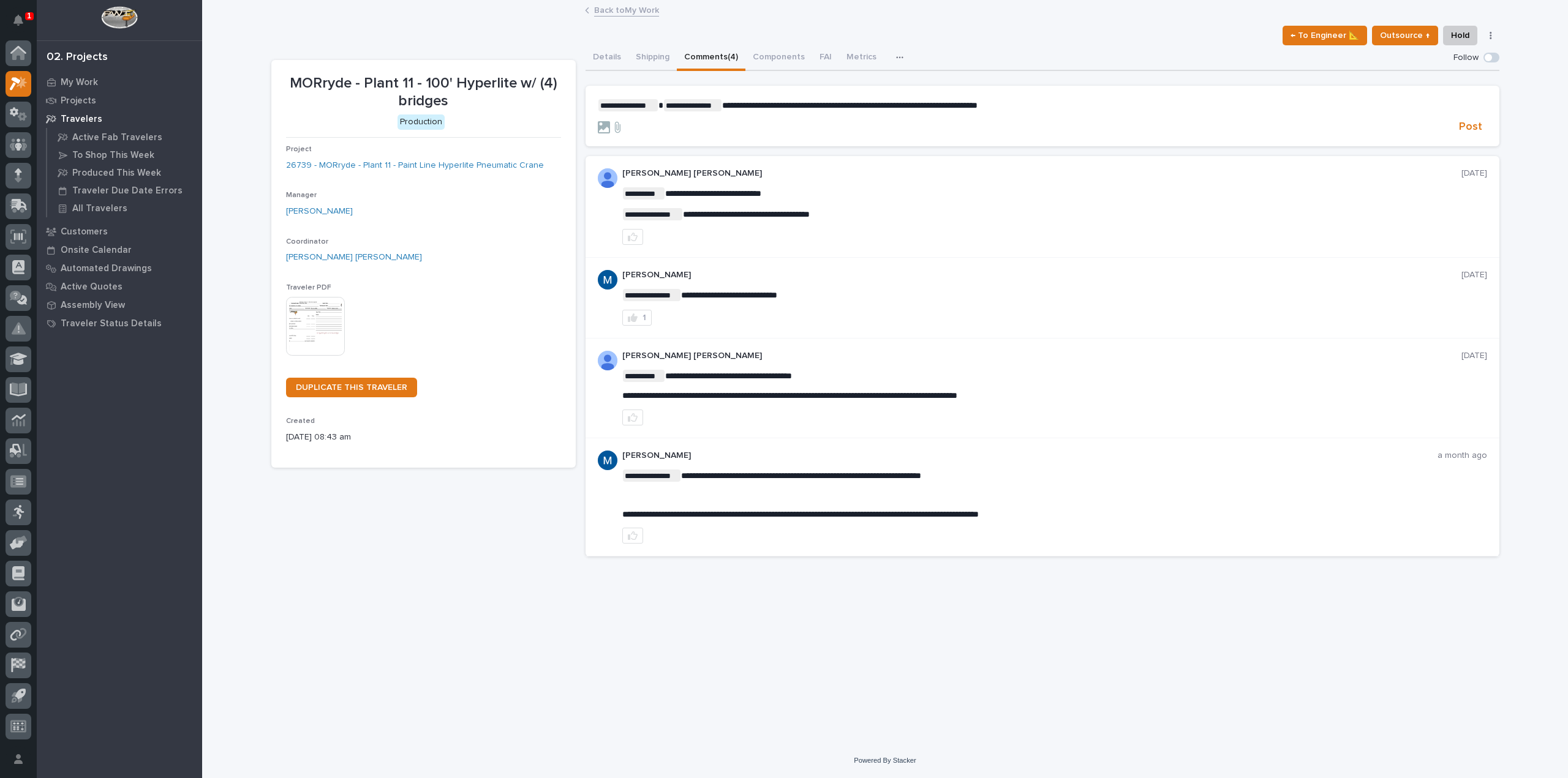
click at [1053, 118] on form "**********" at bounding box center [1042, 117] width 889 height 36
click at [1059, 109] on p "**********" at bounding box center [1042, 106] width 889 height 12
click at [605, 128] on icon at bounding box center [604, 127] width 12 height 12
click at [598, 121] on input "file" at bounding box center [598, 121] width 0 height 0
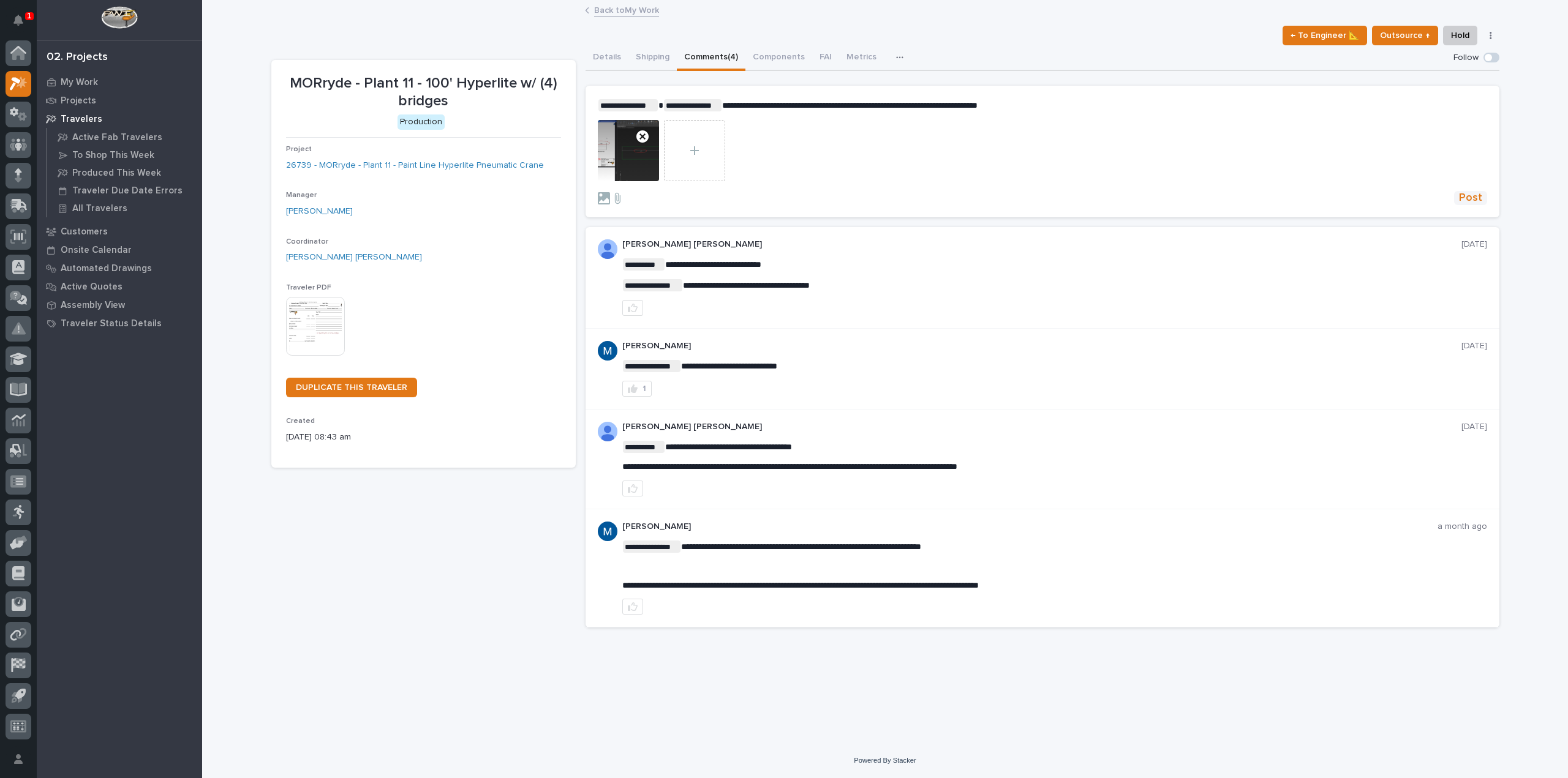
click at [1470, 192] on span "Post" at bounding box center [1470, 198] width 24 height 14
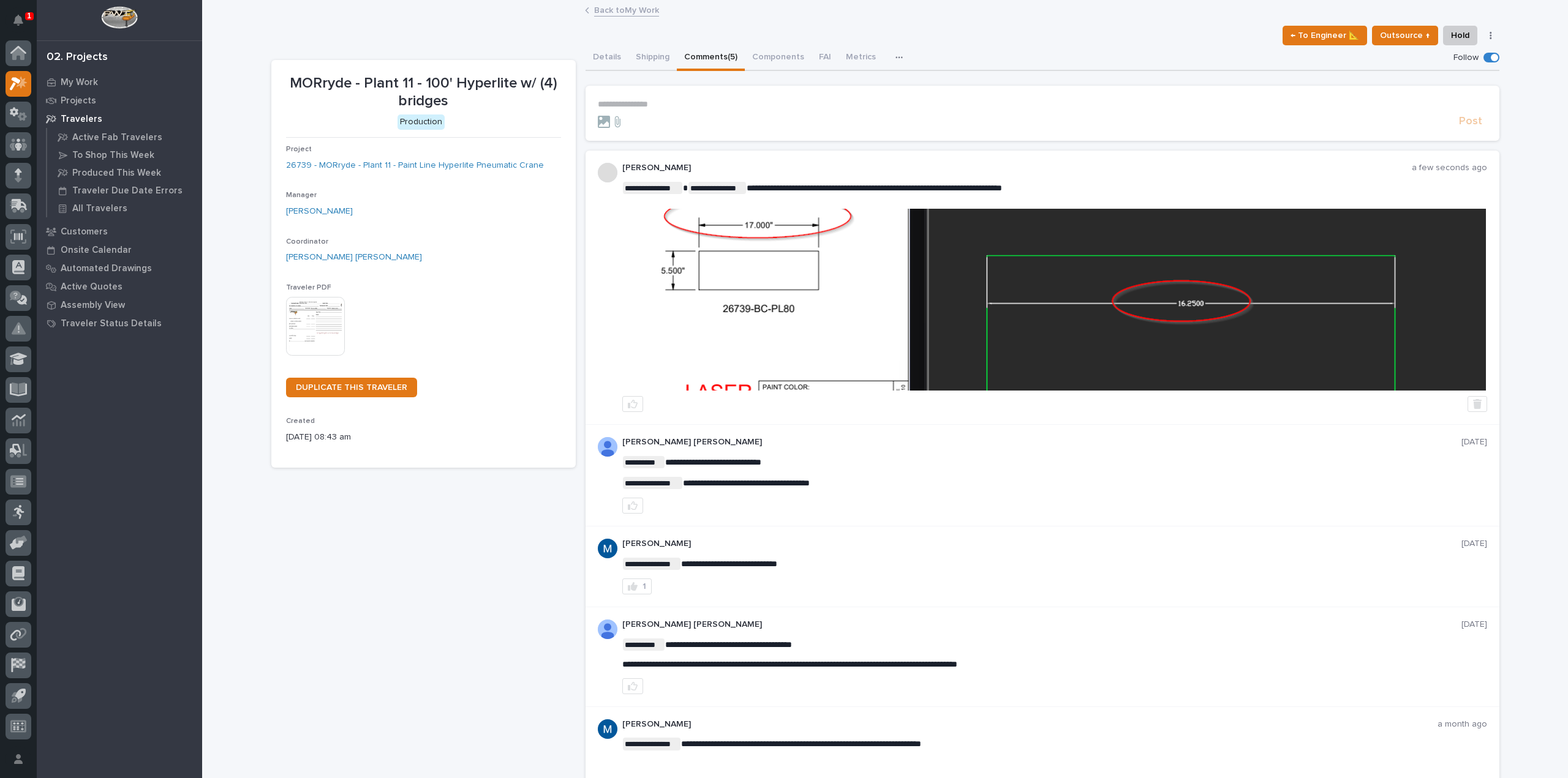
drag, startPoint x: 22, startPoint y: 17, endPoint x: 57, endPoint y: 51, distance: 48.8
click at [22, 17] on icon "Notifications" at bounding box center [17, 20] width 10 height 11
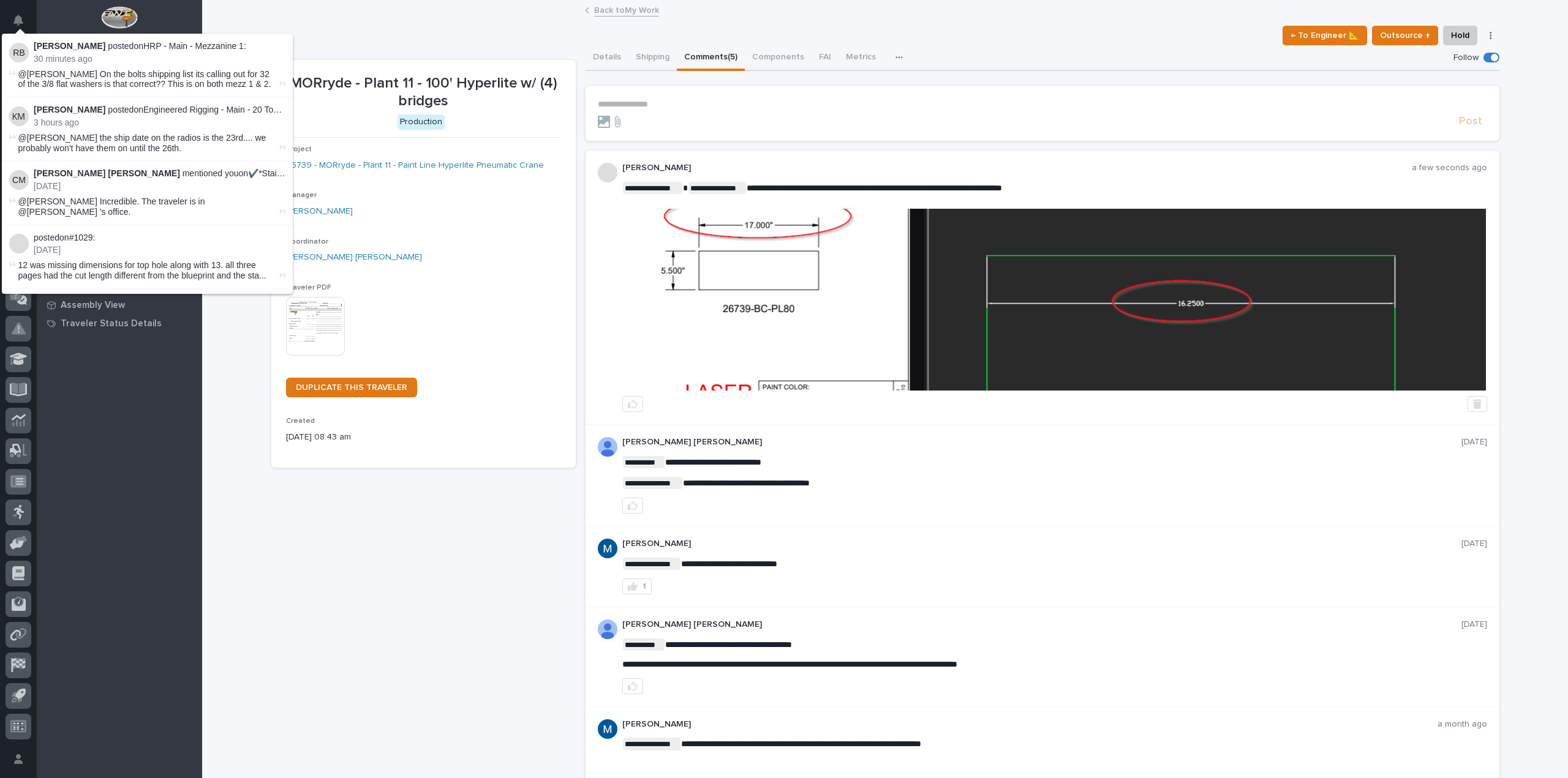
click at [302, 3] on div "Back to My Work" at bounding box center [884, 11] width 1365 height 17
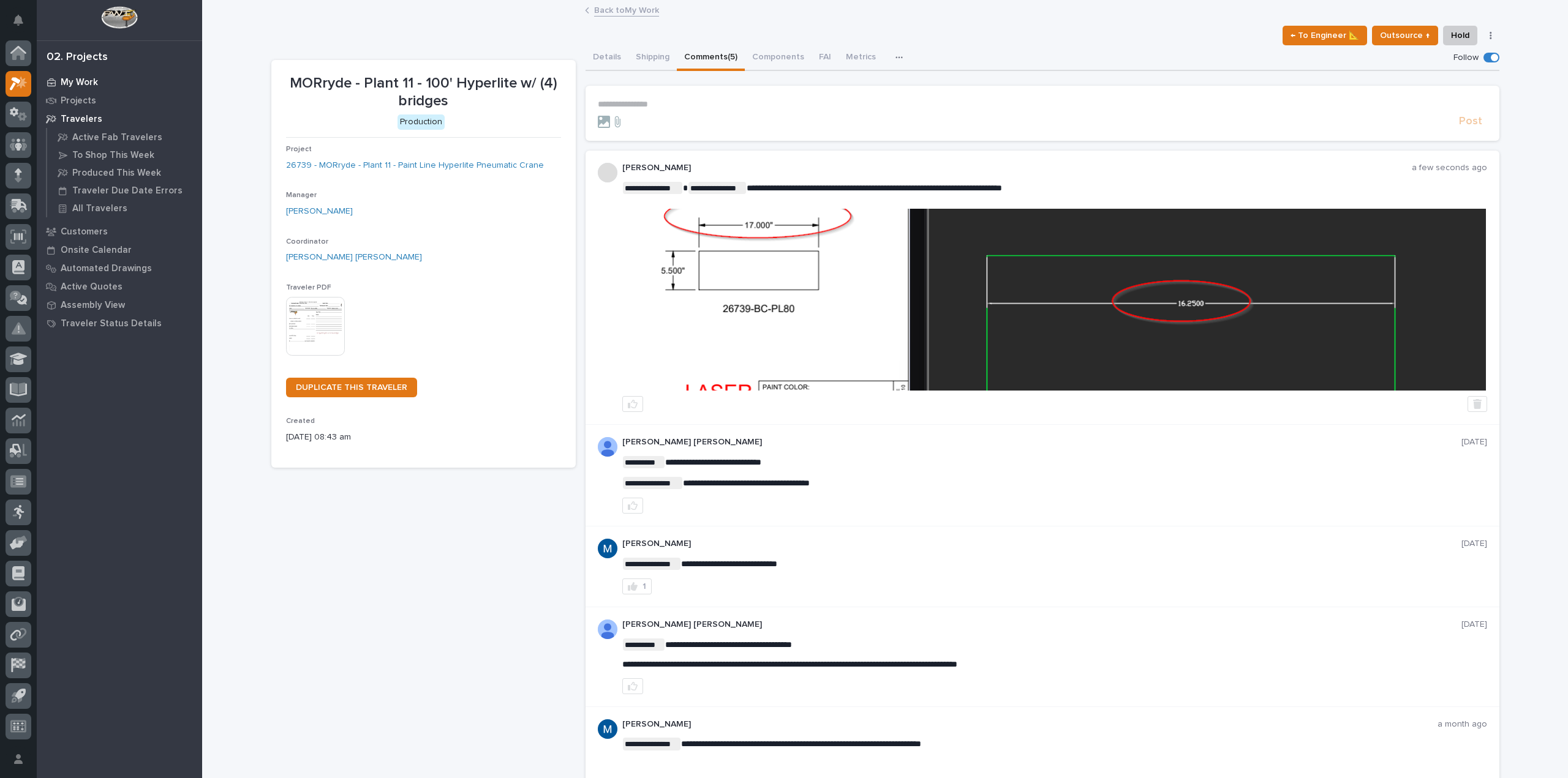
click at [60, 75] on div "My Work" at bounding box center [120, 82] width 159 height 17
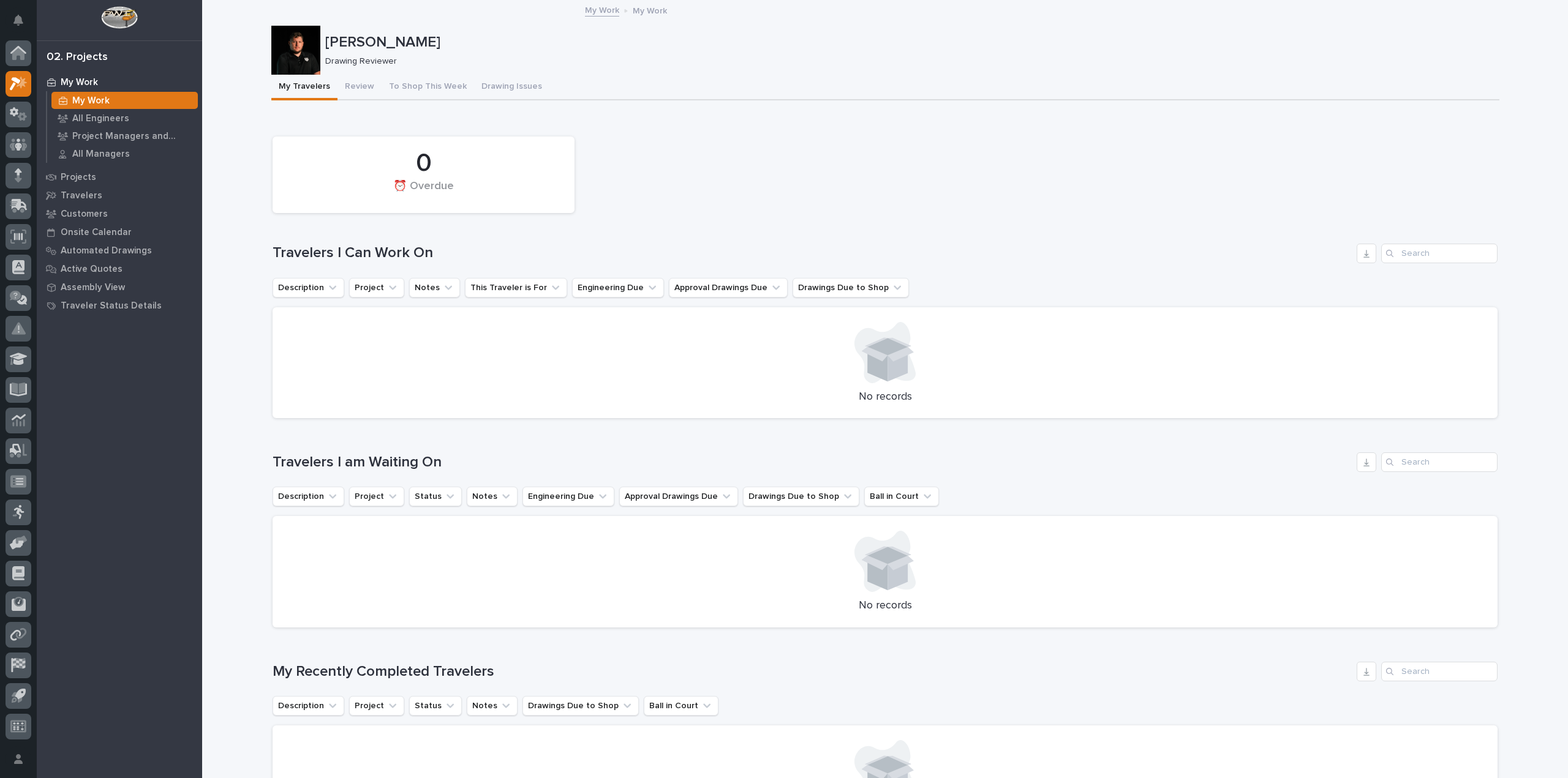
click at [347, 84] on button "Review" at bounding box center [359, 87] width 44 height 25
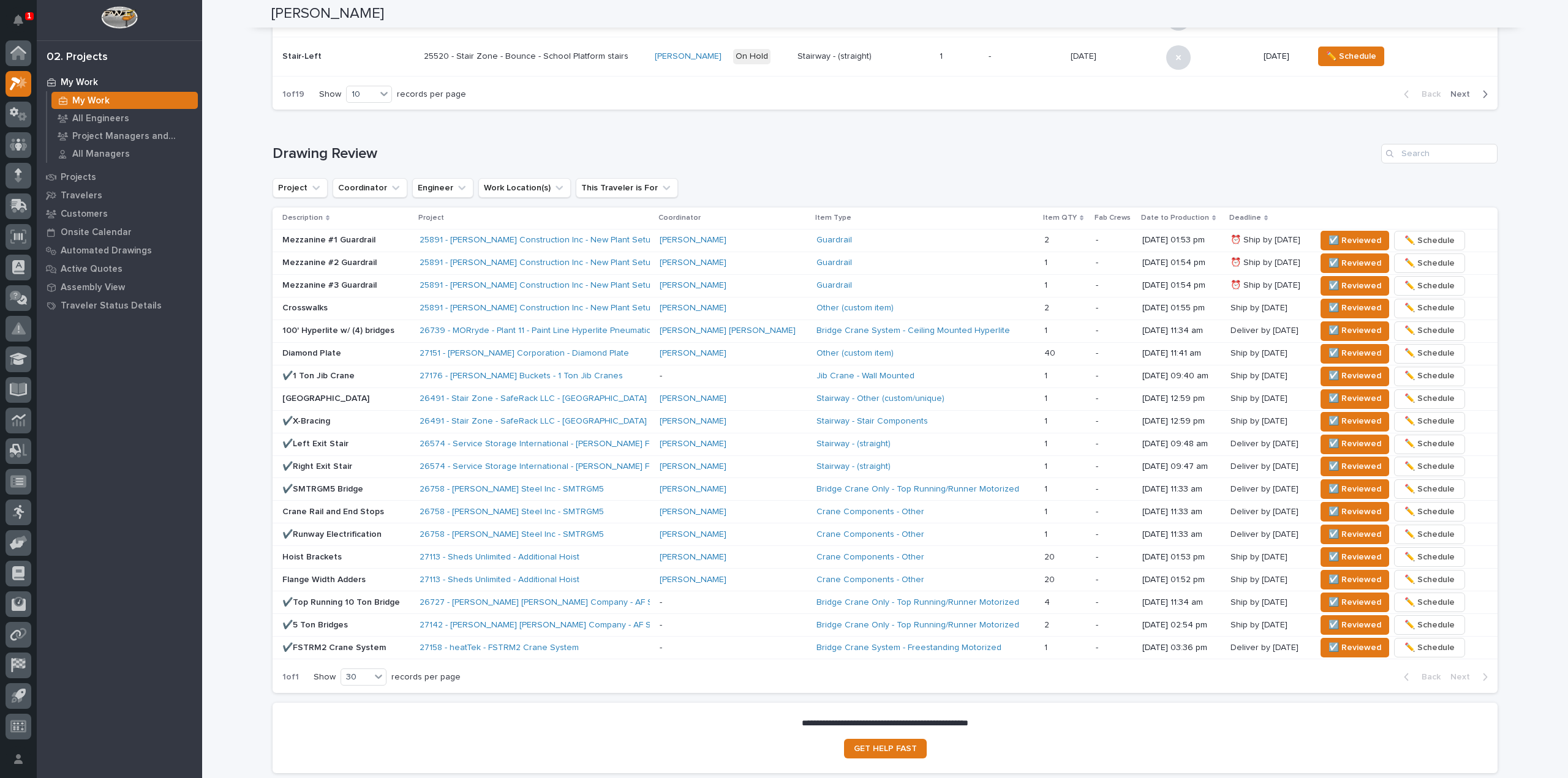
scroll to position [685, 0]
